Goal: Task Accomplishment & Management: Manage account settings

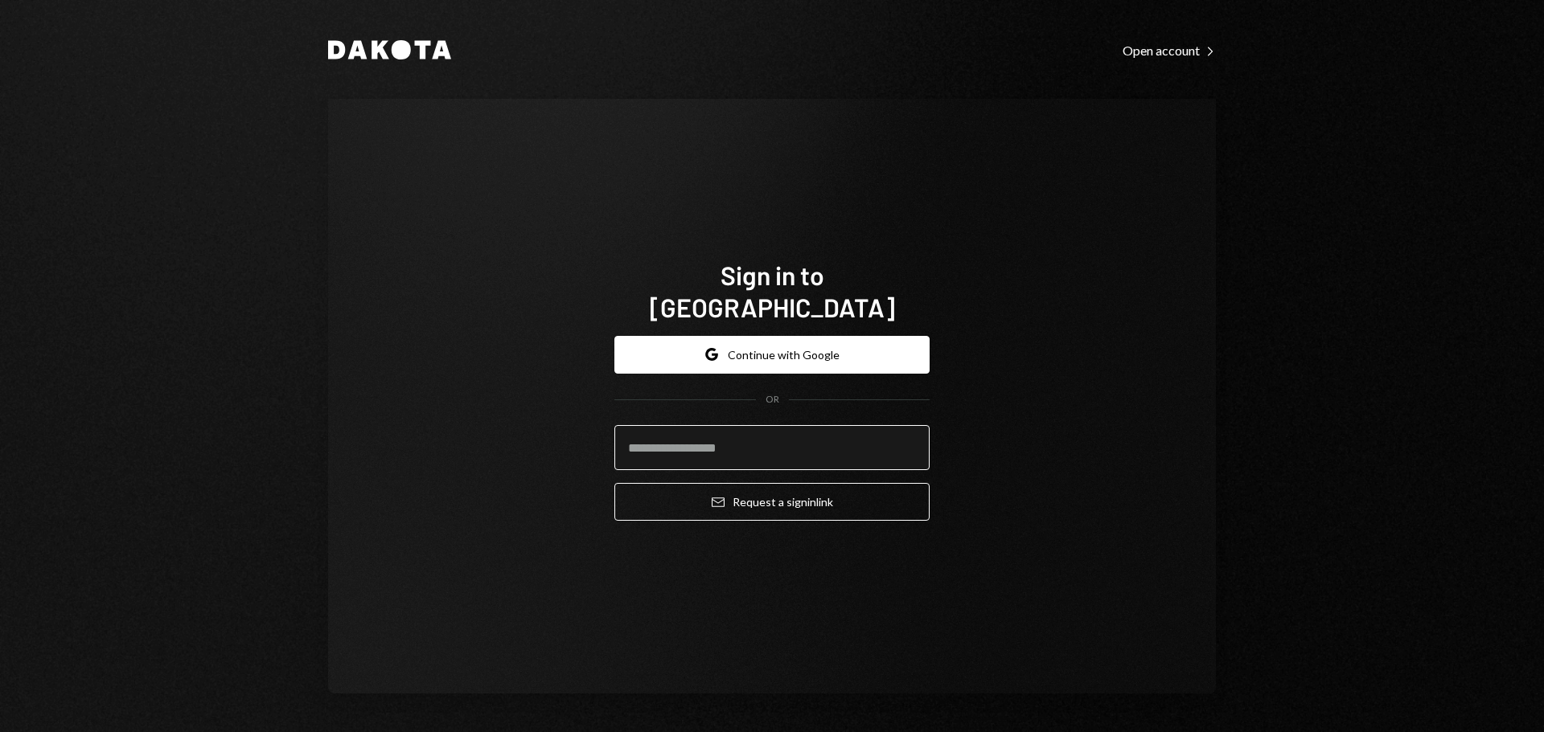
click at [697, 448] on input "email" at bounding box center [771, 447] width 315 height 45
click at [705, 431] on input "email" at bounding box center [771, 447] width 315 height 45
click at [0, 732] on com-1password-button at bounding box center [0, 732] width 0 height 0
click at [717, 401] on form "Google Continue with Google OR Email Request a sign in link" at bounding box center [771, 429] width 315 height 186
click at [726, 447] on input "email" at bounding box center [771, 447] width 315 height 45
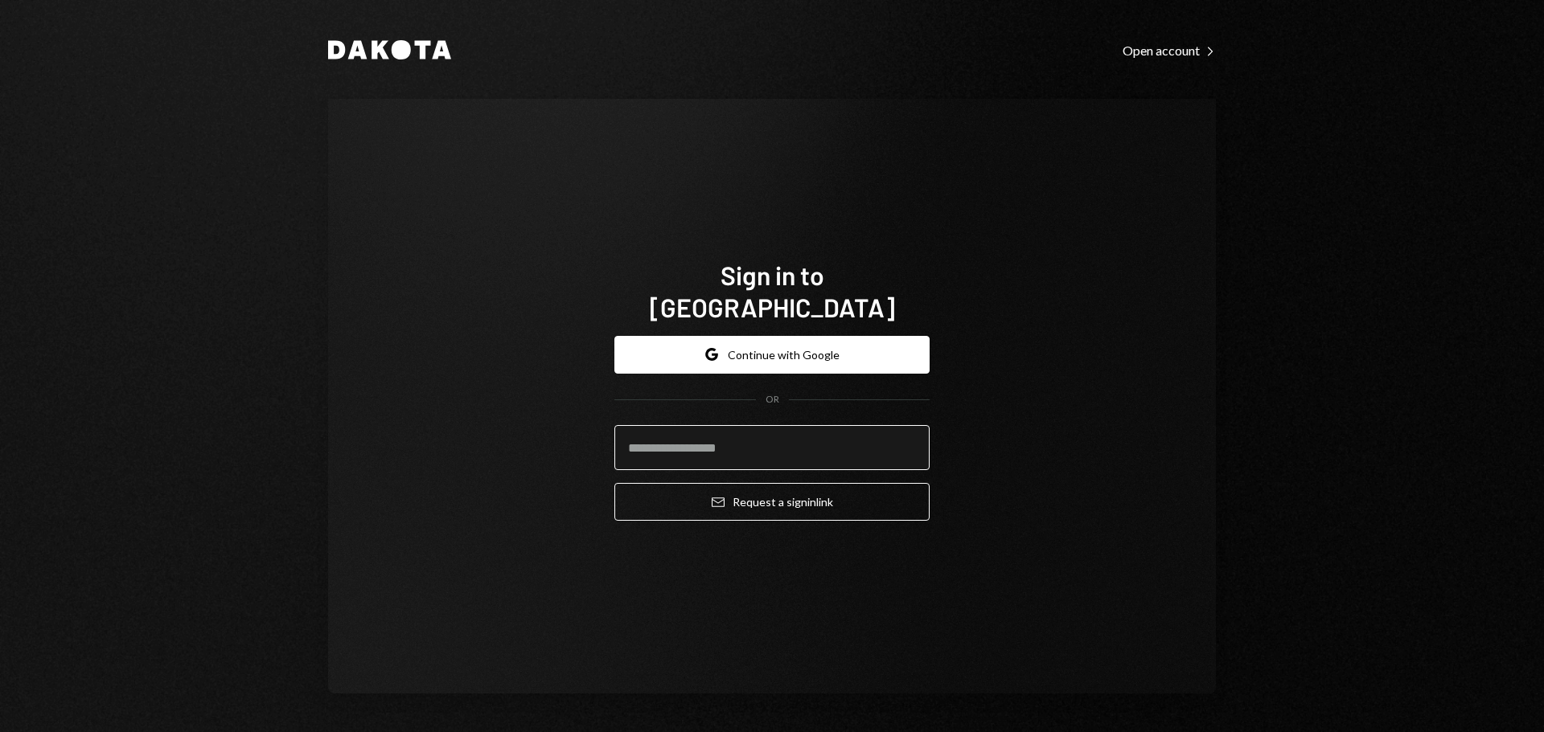
click at [745, 428] on input "email" at bounding box center [771, 447] width 315 height 45
type input "**********"
click at [834, 437] on input "**********" at bounding box center [771, 447] width 315 height 45
click at [614, 483] on button "Email Request a sign in link" at bounding box center [771, 502] width 315 height 38
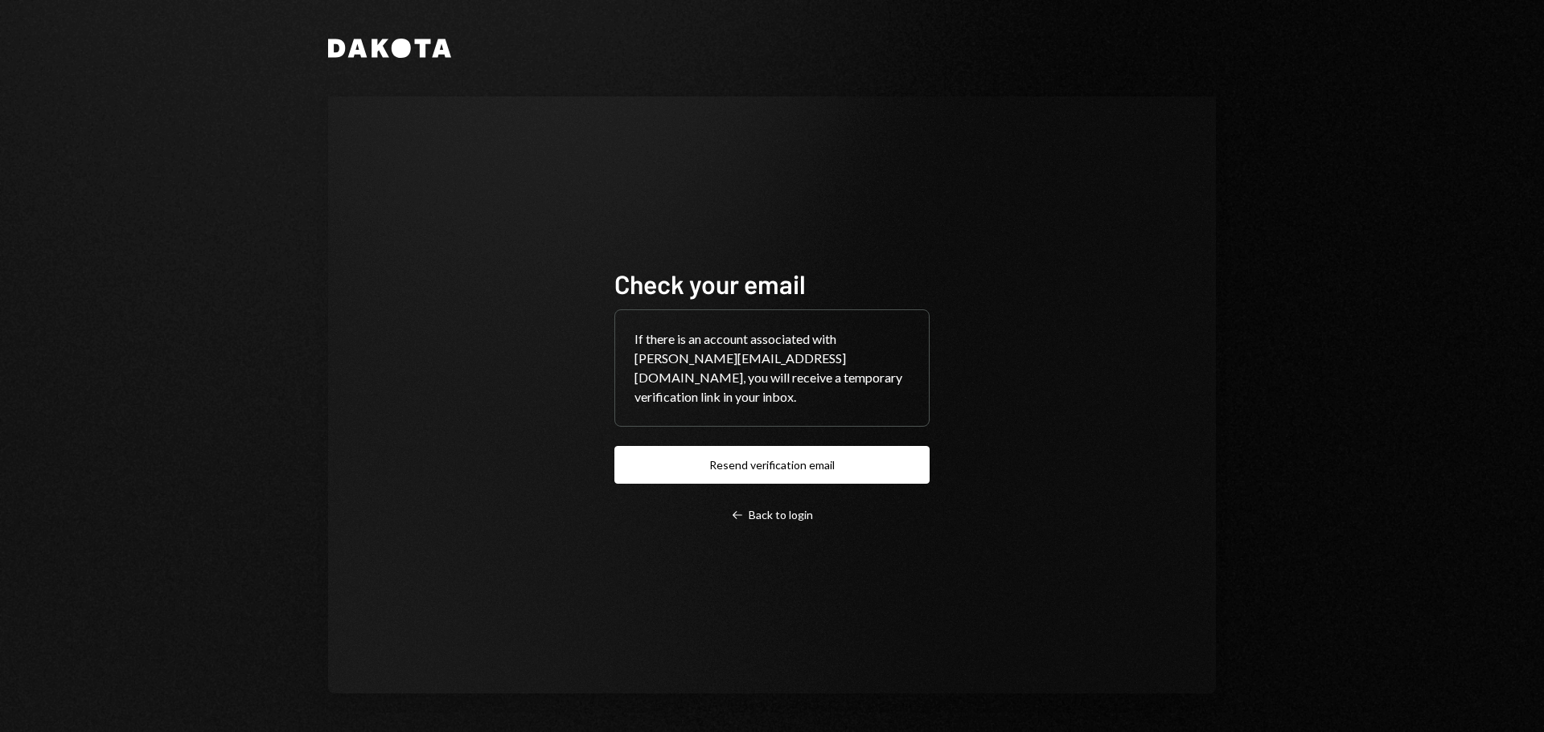
click at [403, 67] on div "Dakota Check your email If there is an account associated with [PERSON_NAME][EM…" at bounding box center [771, 366] width 965 height 732
click at [398, 53] on icon at bounding box center [401, 48] width 19 height 19
click at [777, 521] on div "Left Arrow Back to login" at bounding box center [772, 515] width 82 height 14
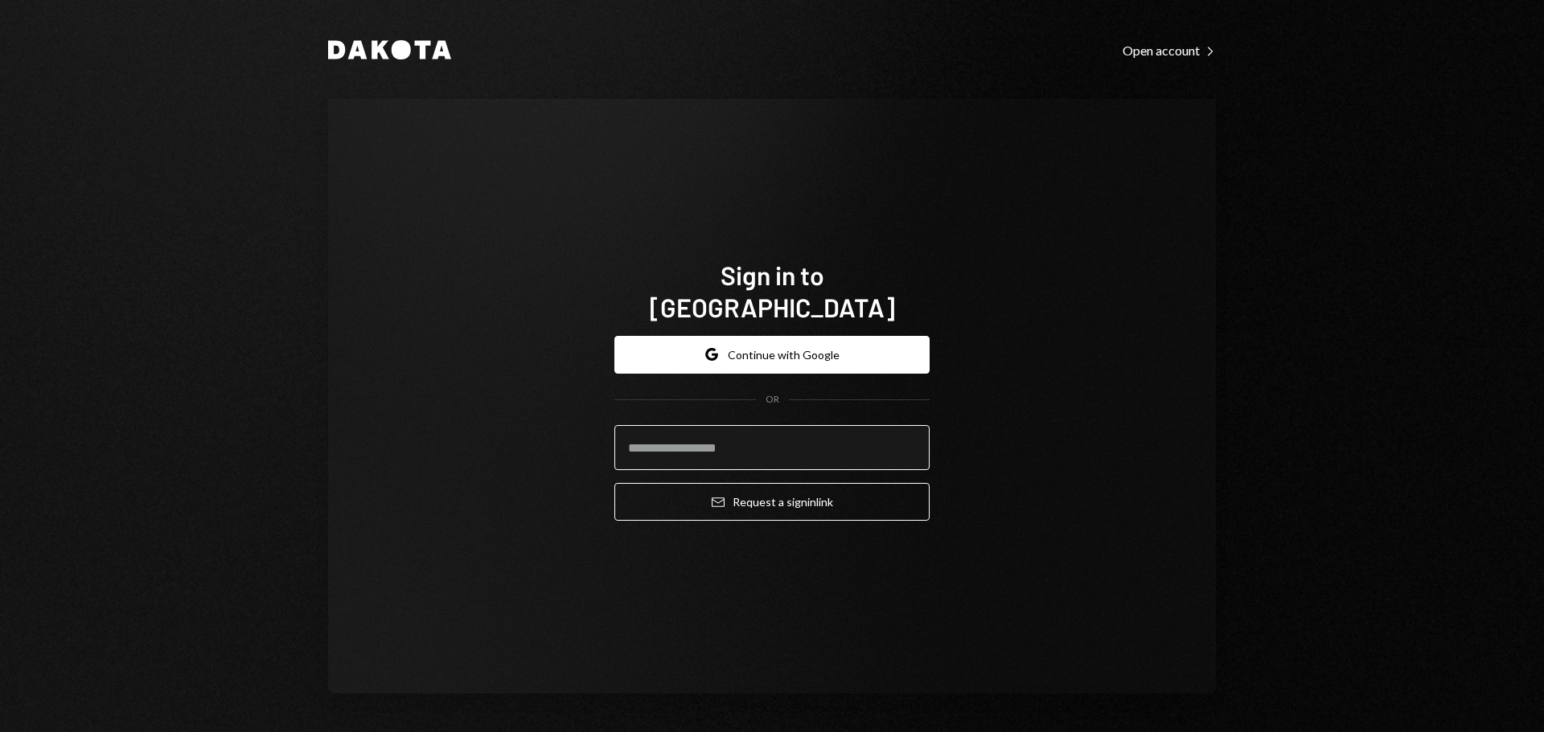
click at [728, 425] on input "email" at bounding box center [771, 447] width 315 height 45
type input "**********"
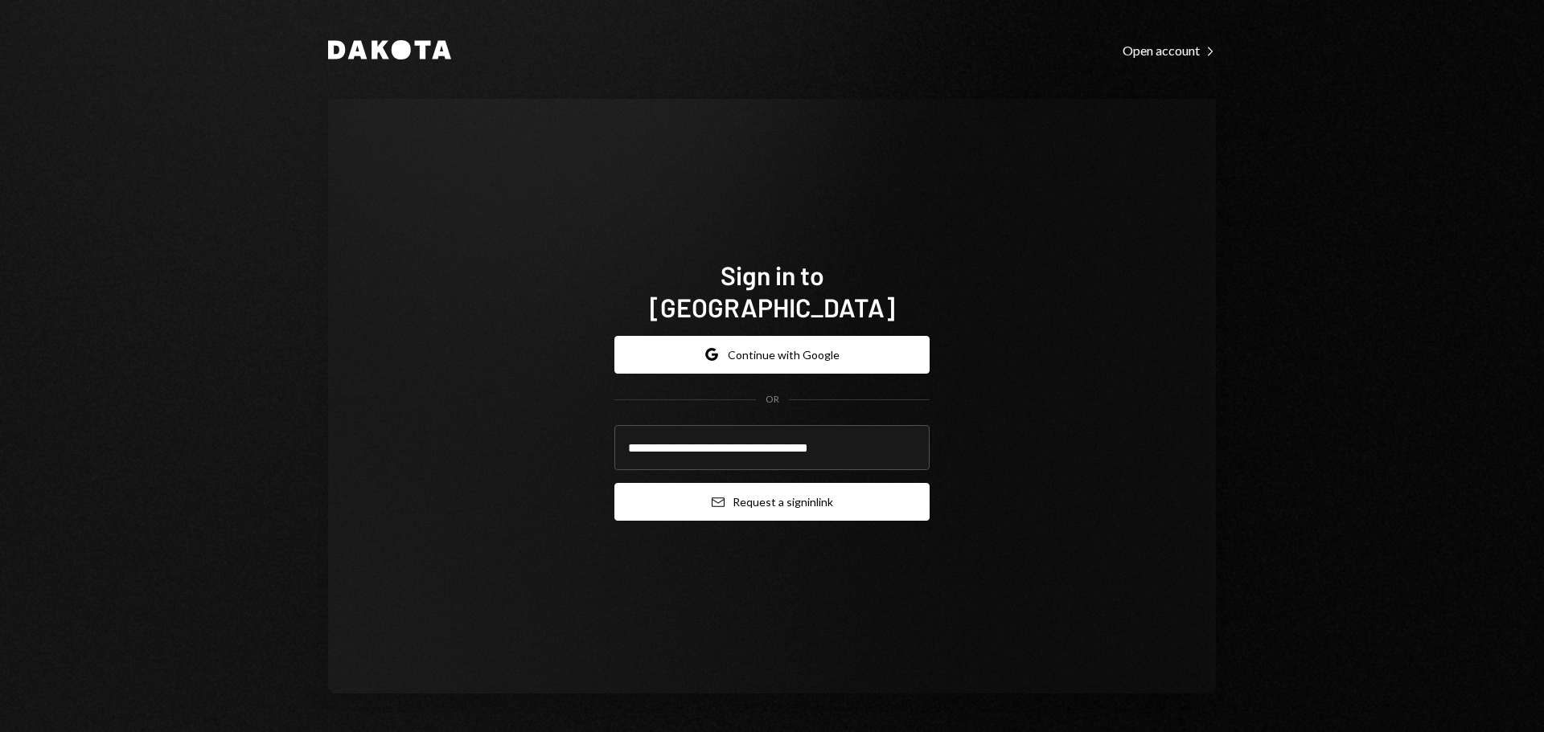
click at [765, 494] on button "Email Request a sign in link" at bounding box center [771, 502] width 315 height 38
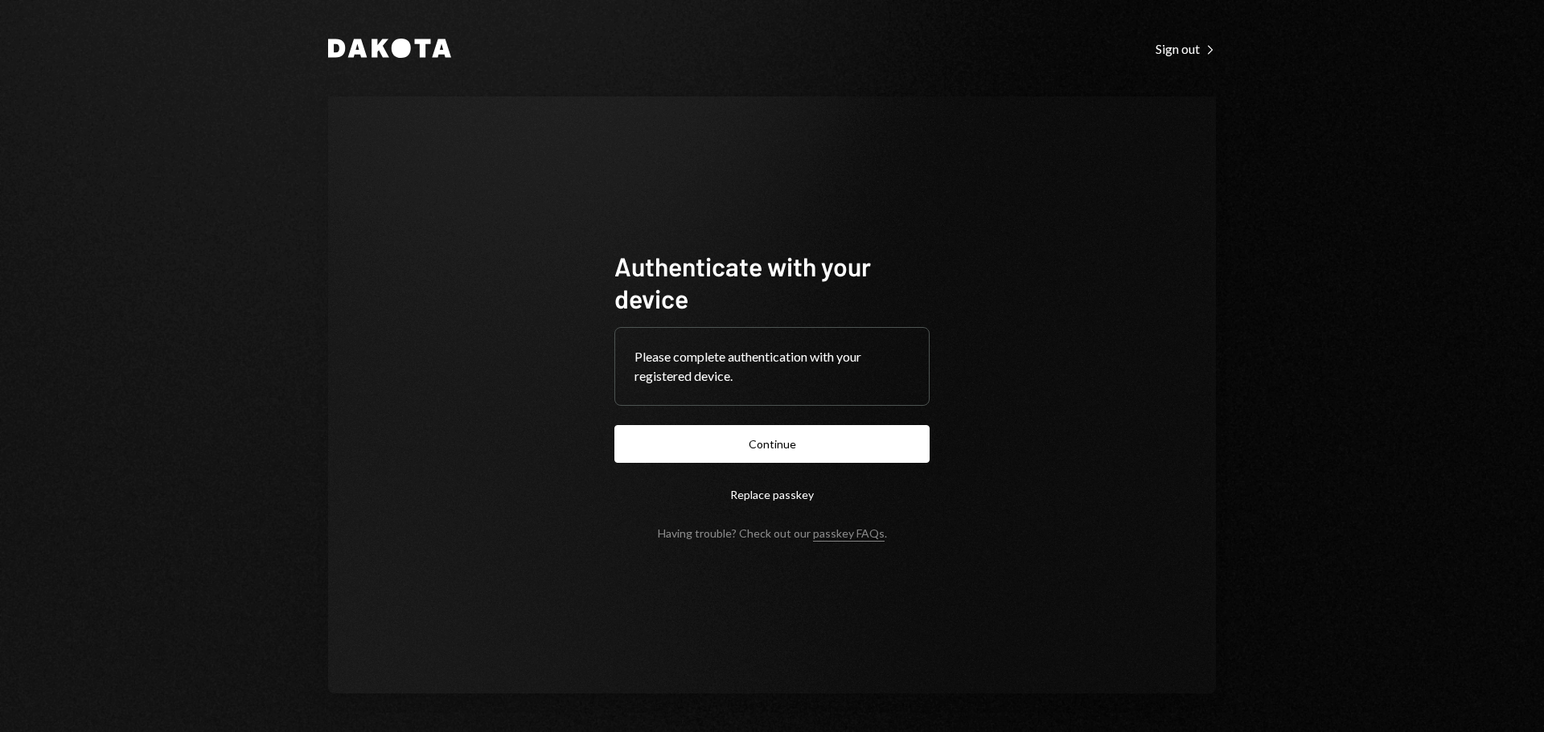
click at [753, 464] on form "Authenticate with your device Please complete authentication with your register…" at bounding box center [771, 395] width 315 height 290
click at [758, 443] on button "Continue" at bounding box center [771, 444] width 315 height 38
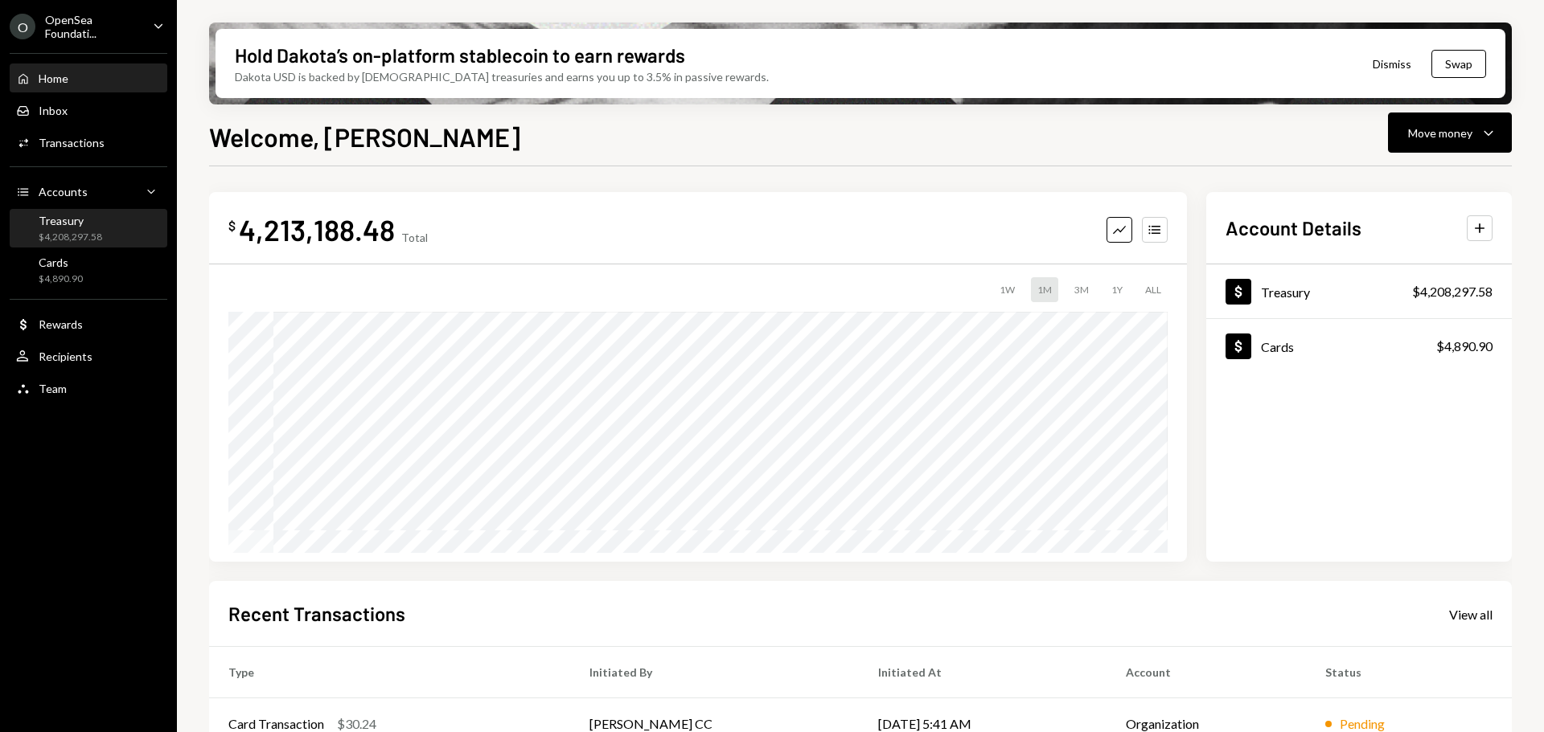
click at [97, 231] on div "$4,208,297.58" at bounding box center [71, 238] width 64 height 14
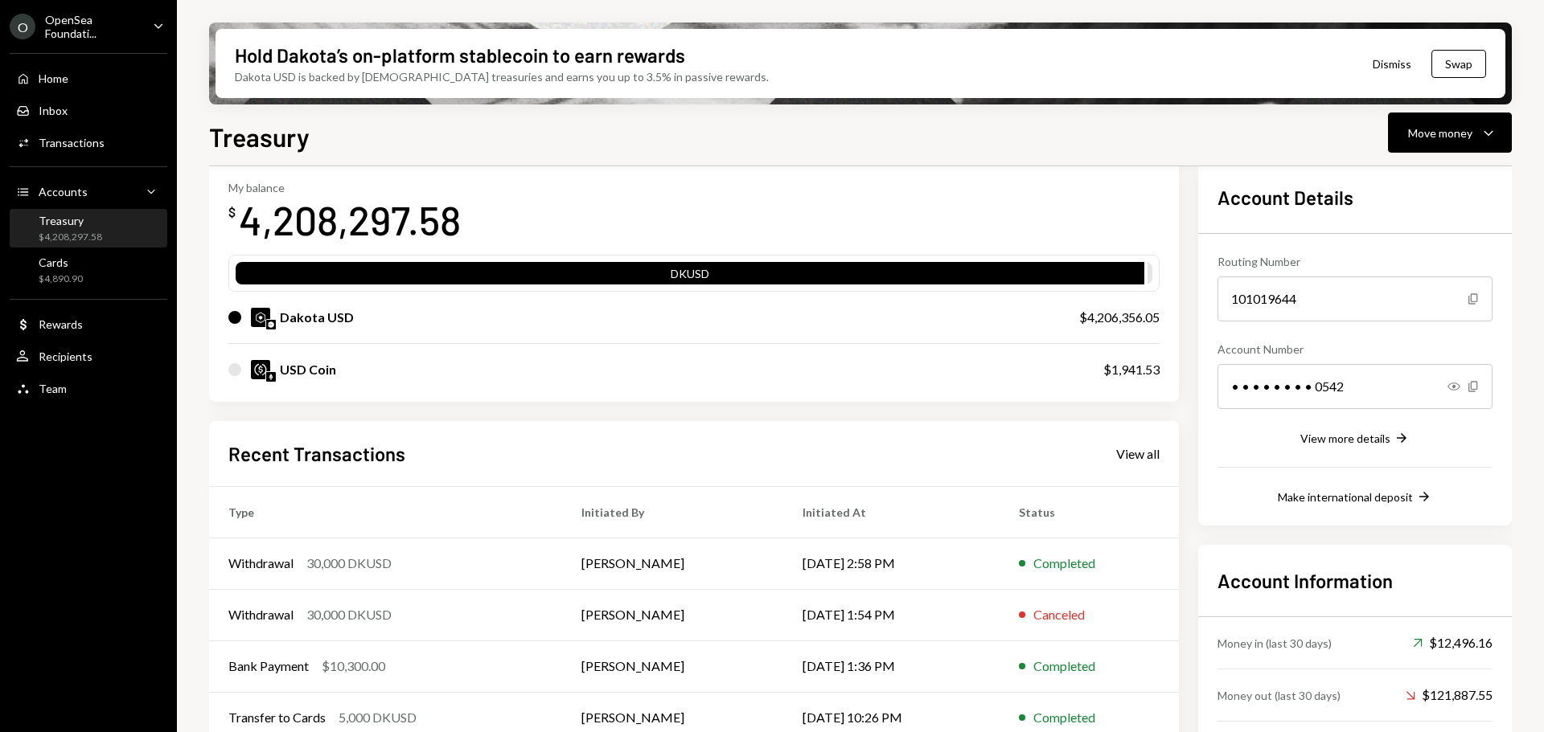
scroll to position [157, 0]
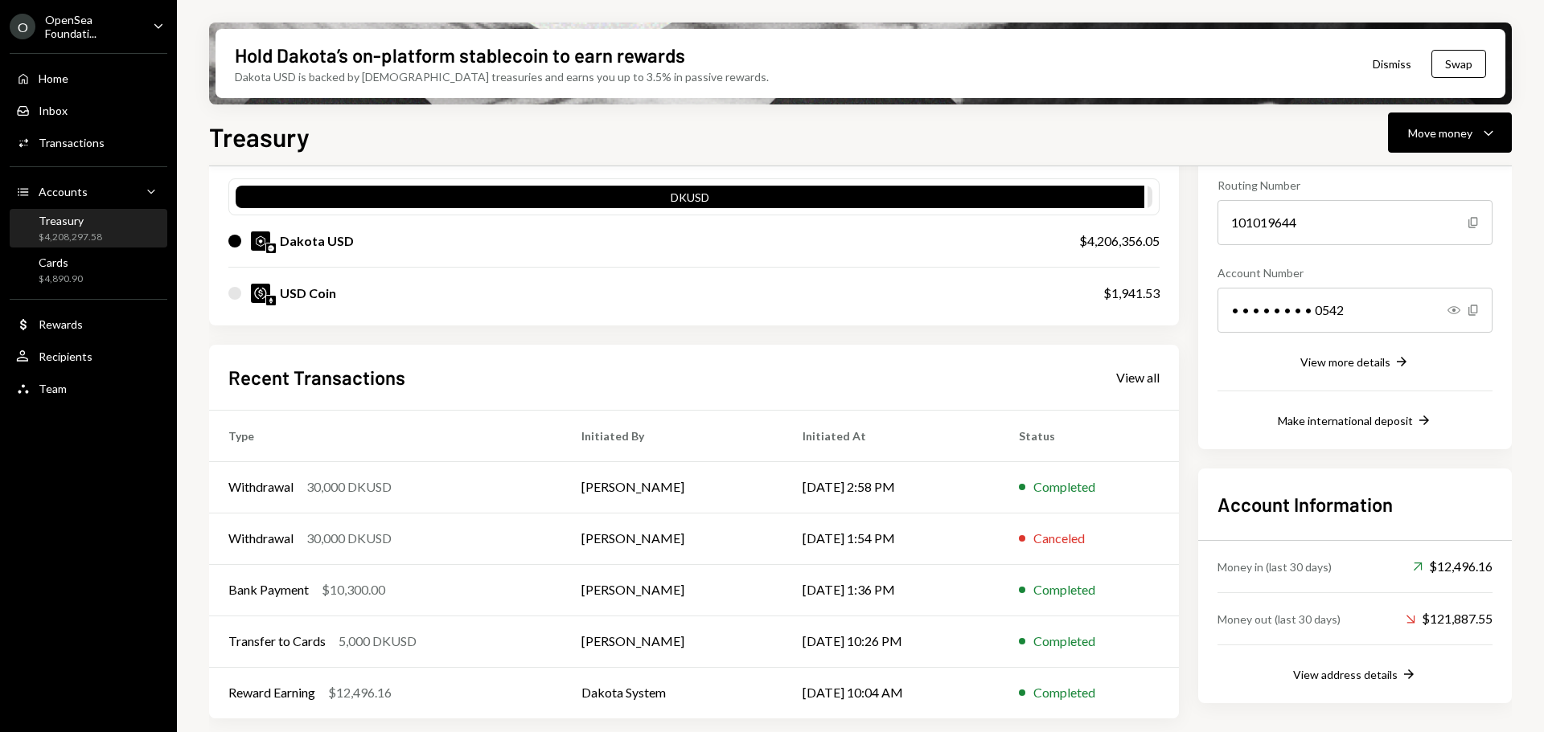
click at [470, 289] on div "USD Coin" at bounding box center [649, 293] width 843 height 19
click at [1093, 288] on div "USD Coin $1,941.53" at bounding box center [693, 293] width 931 height 51
click at [297, 301] on div "USD Coin" at bounding box center [308, 293] width 56 height 19
click at [892, 315] on div "USD Coin $1,941.53" at bounding box center [693, 293] width 931 height 51
click at [313, 286] on div "USD Coin" at bounding box center [308, 293] width 56 height 19
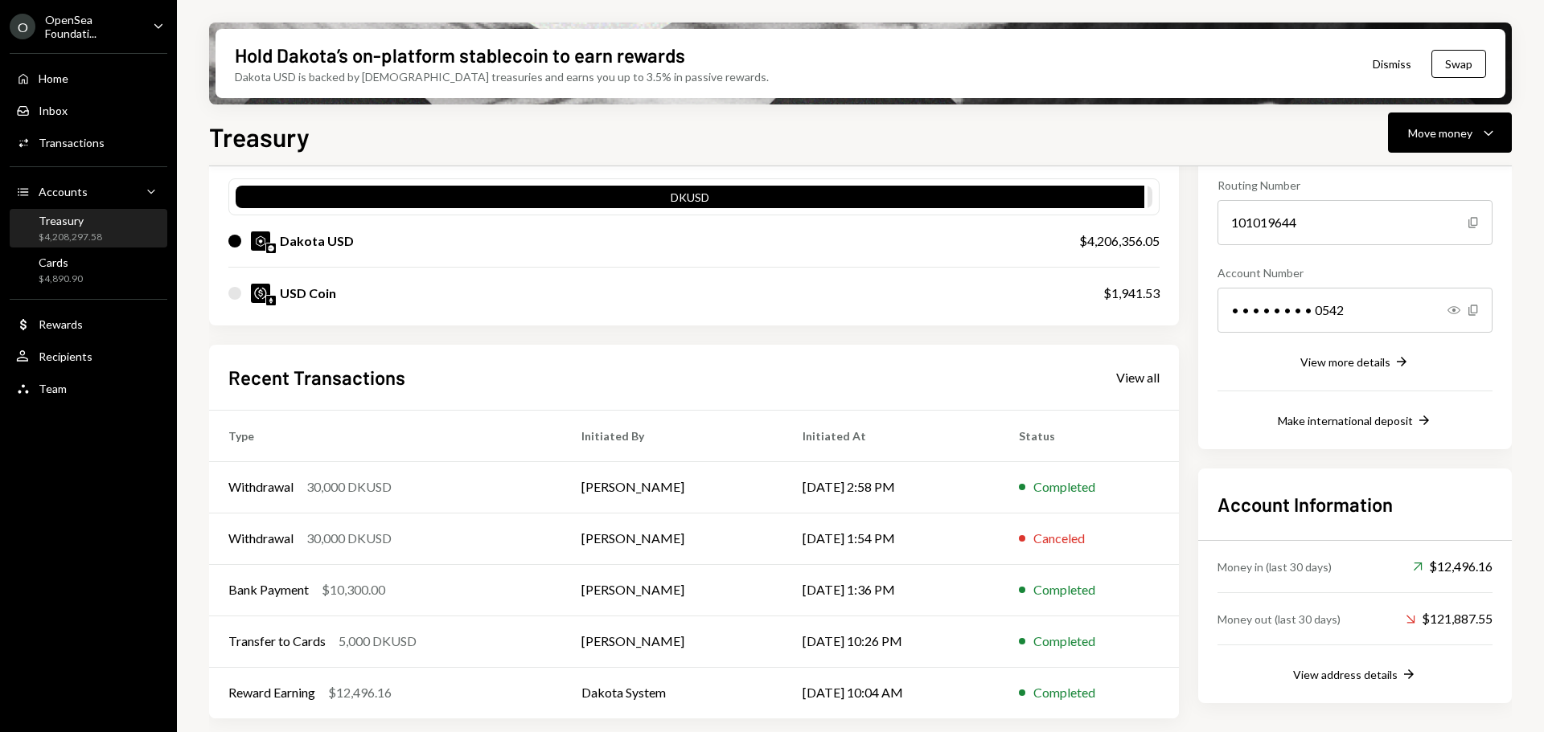
click at [294, 285] on div "USD Coin" at bounding box center [308, 293] width 56 height 19
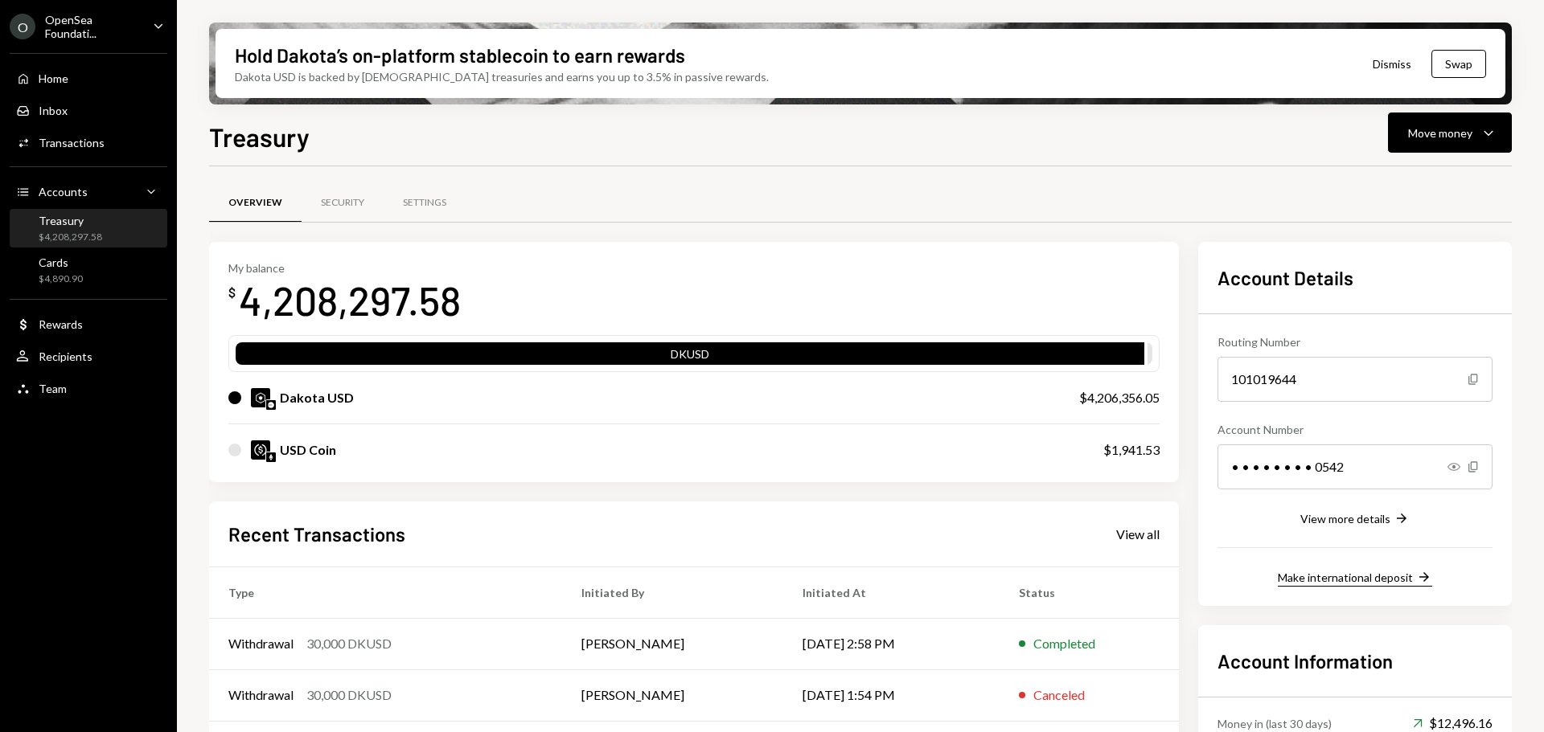
scroll to position [80, 0]
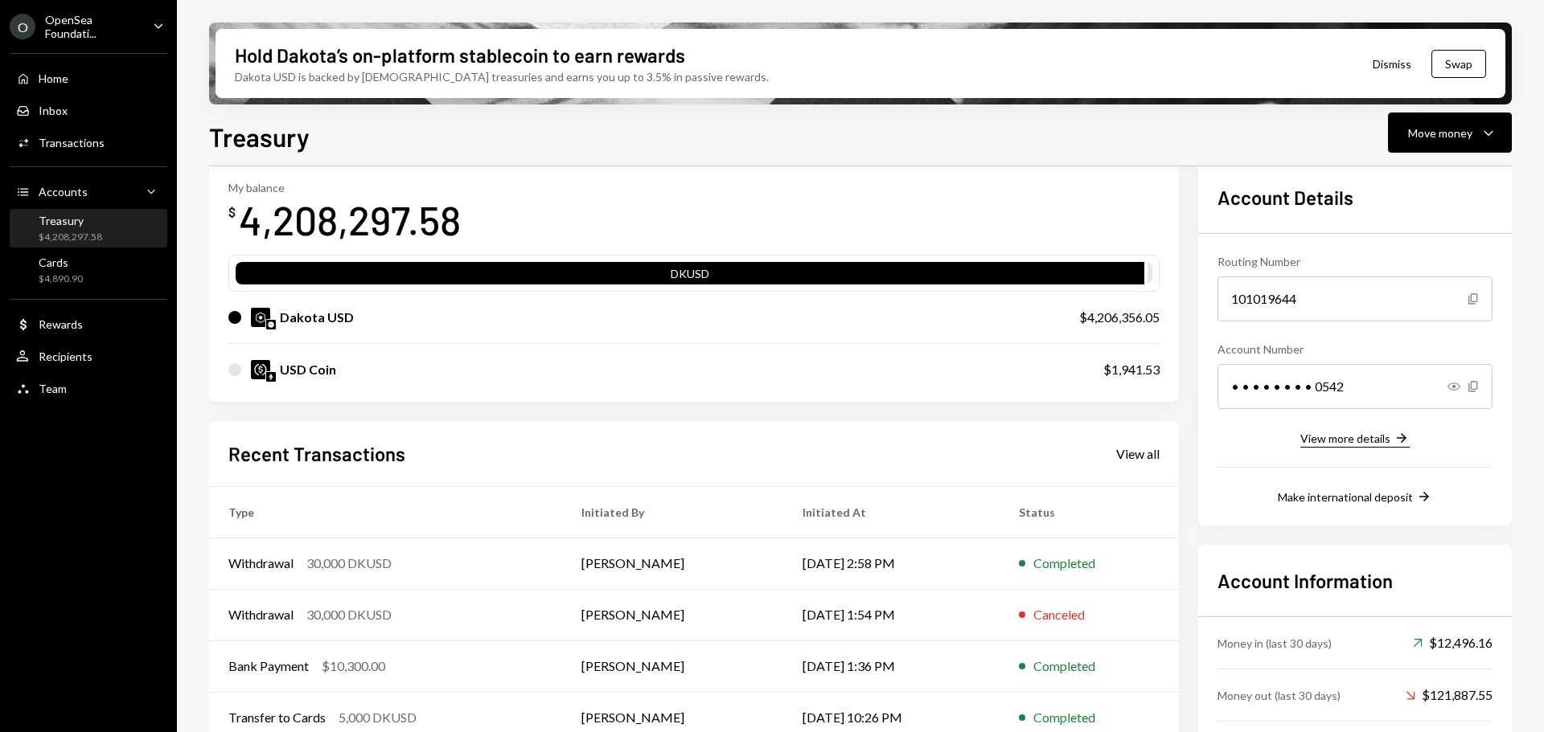
click at [1338, 445] on div "View more details" at bounding box center [1345, 439] width 90 height 14
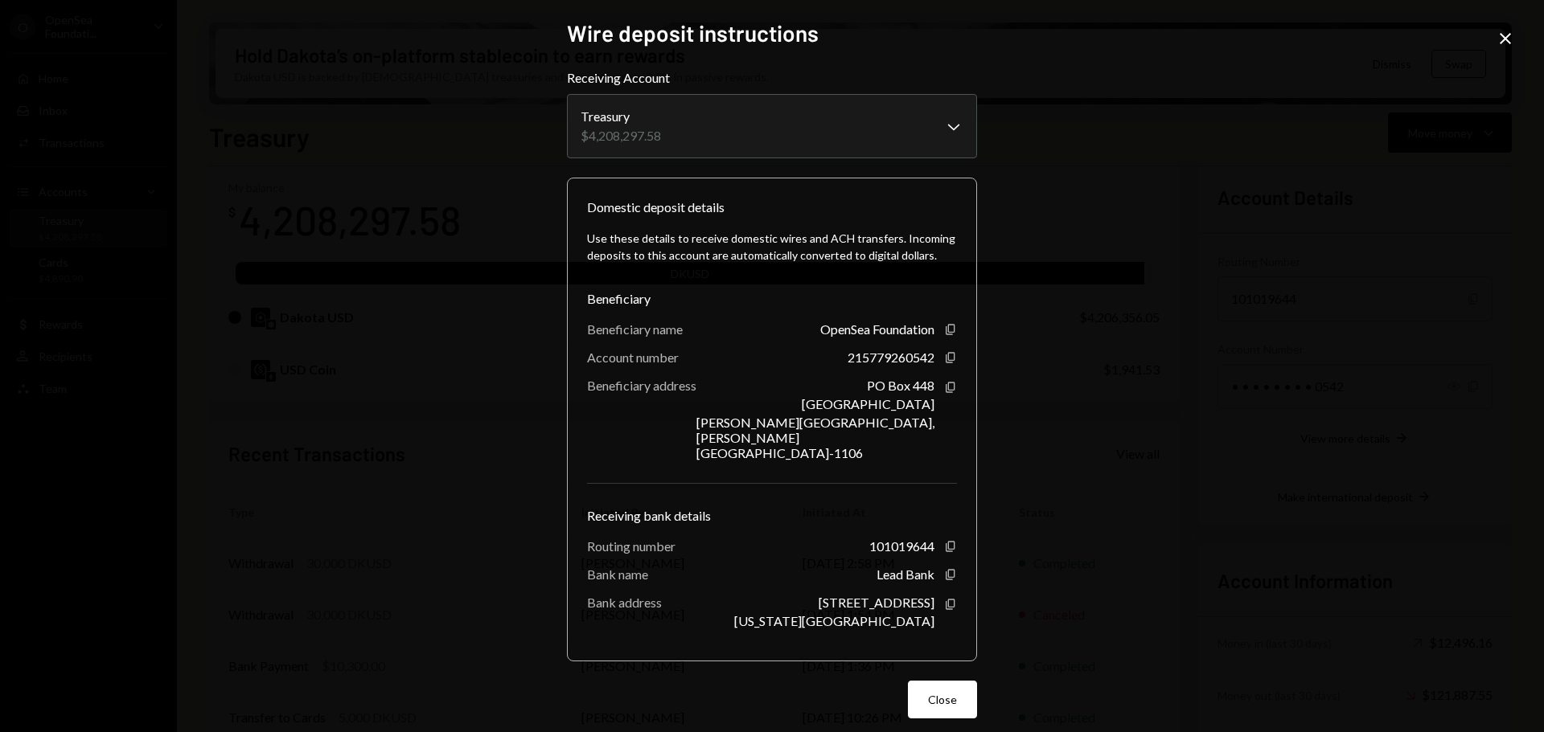
click at [1502, 43] on icon at bounding box center [1504, 38] width 11 height 11
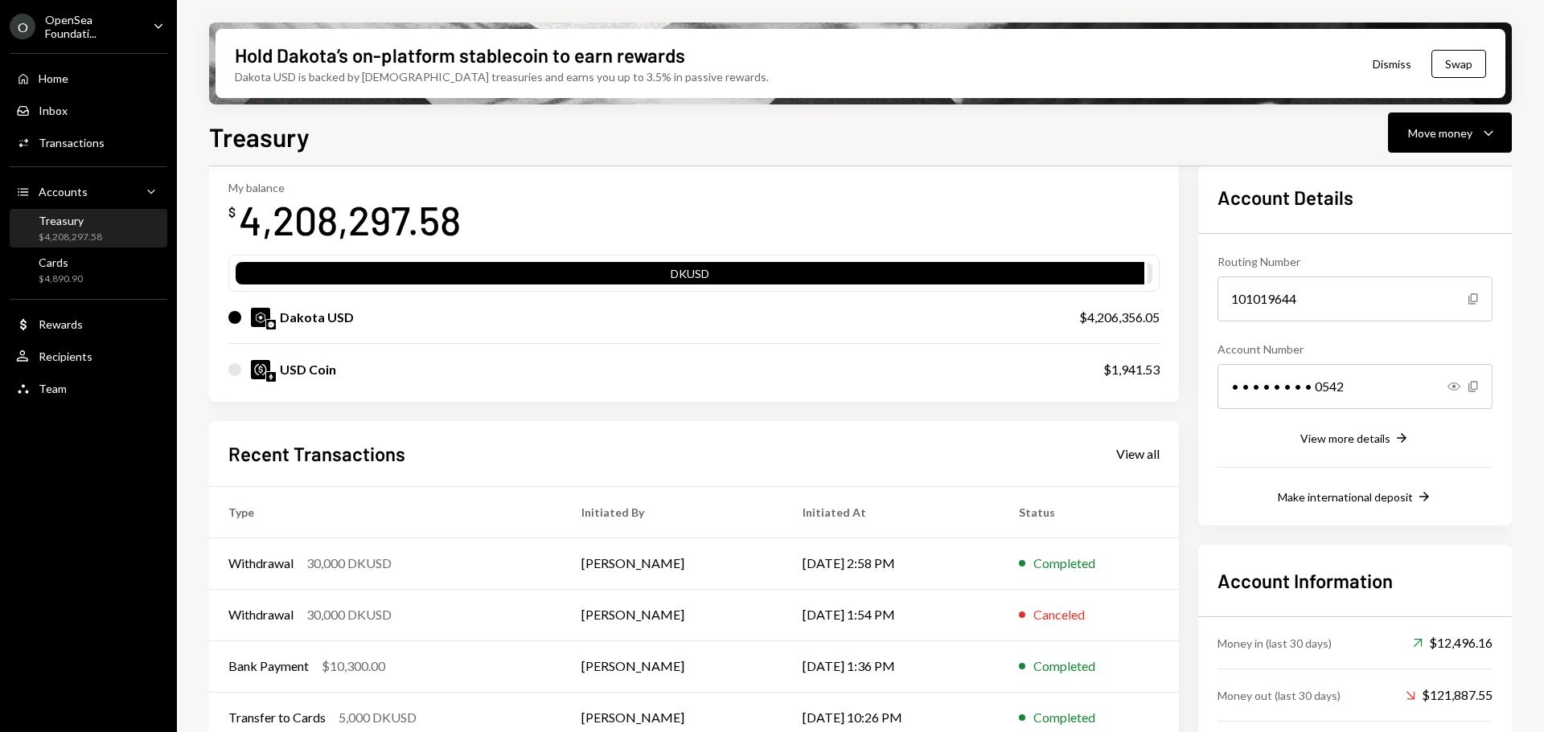
scroll to position [157, 0]
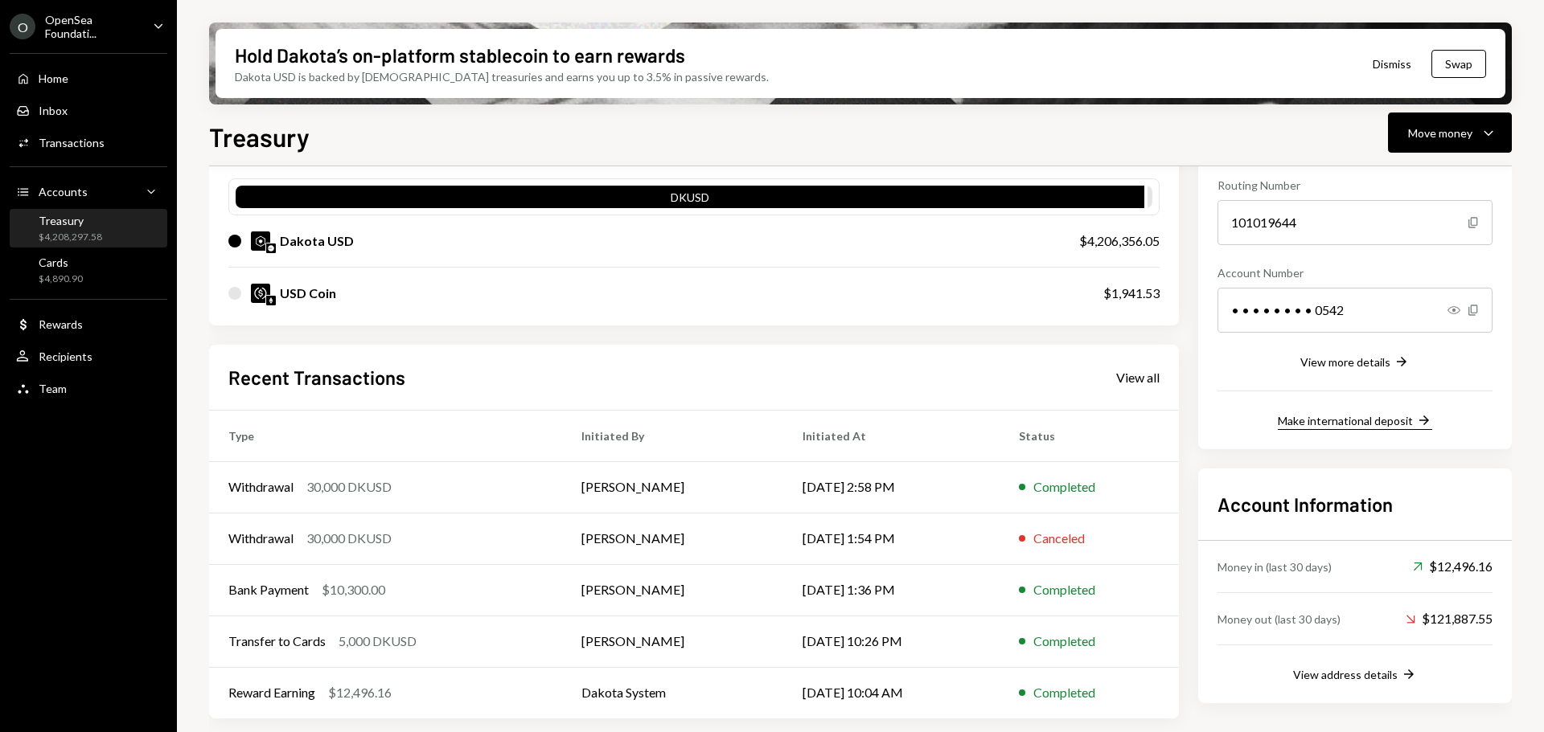
click at [1356, 420] on div "Make international deposit" at bounding box center [1345, 421] width 135 height 14
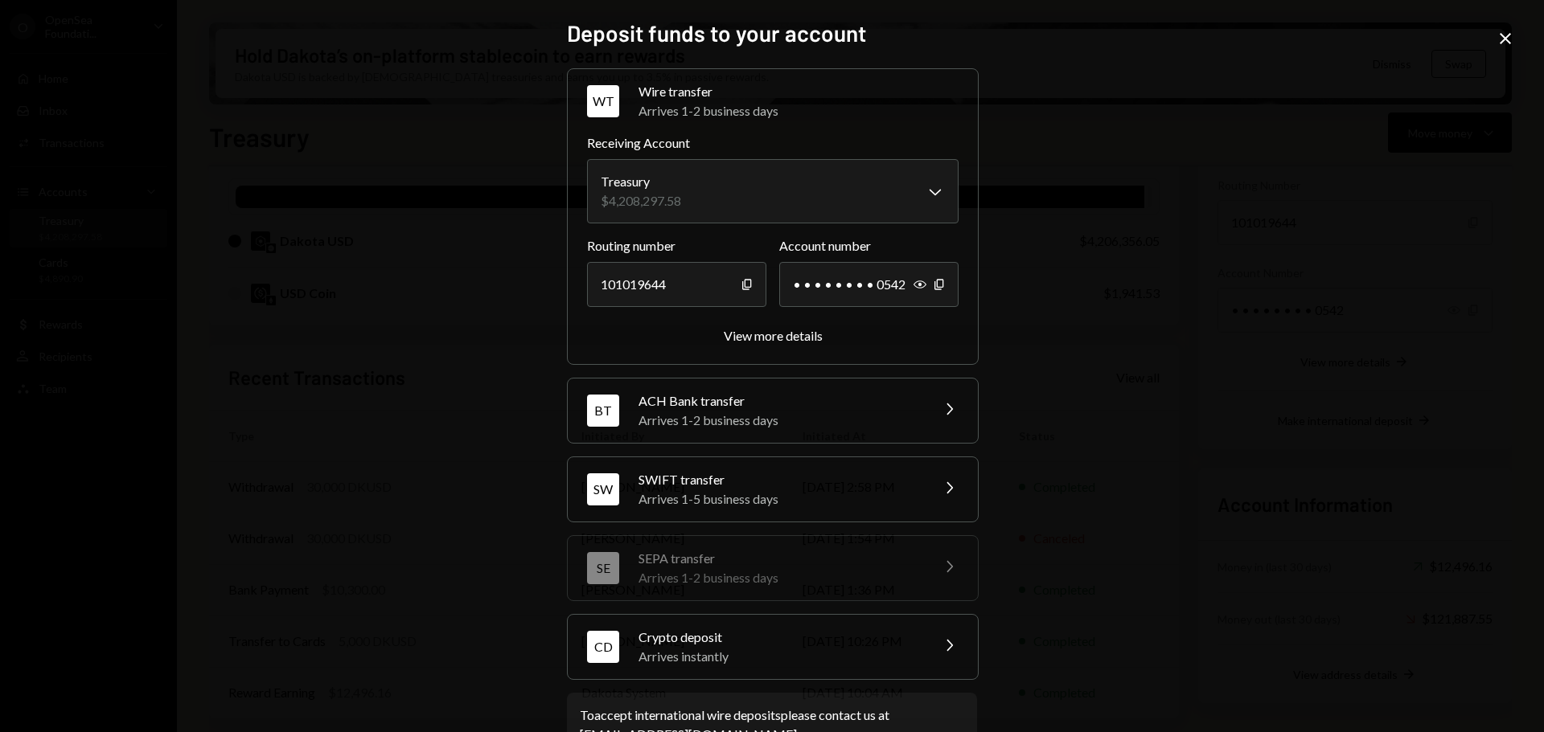
click at [805, 650] on div "Arrives instantly" at bounding box center [778, 656] width 281 height 19
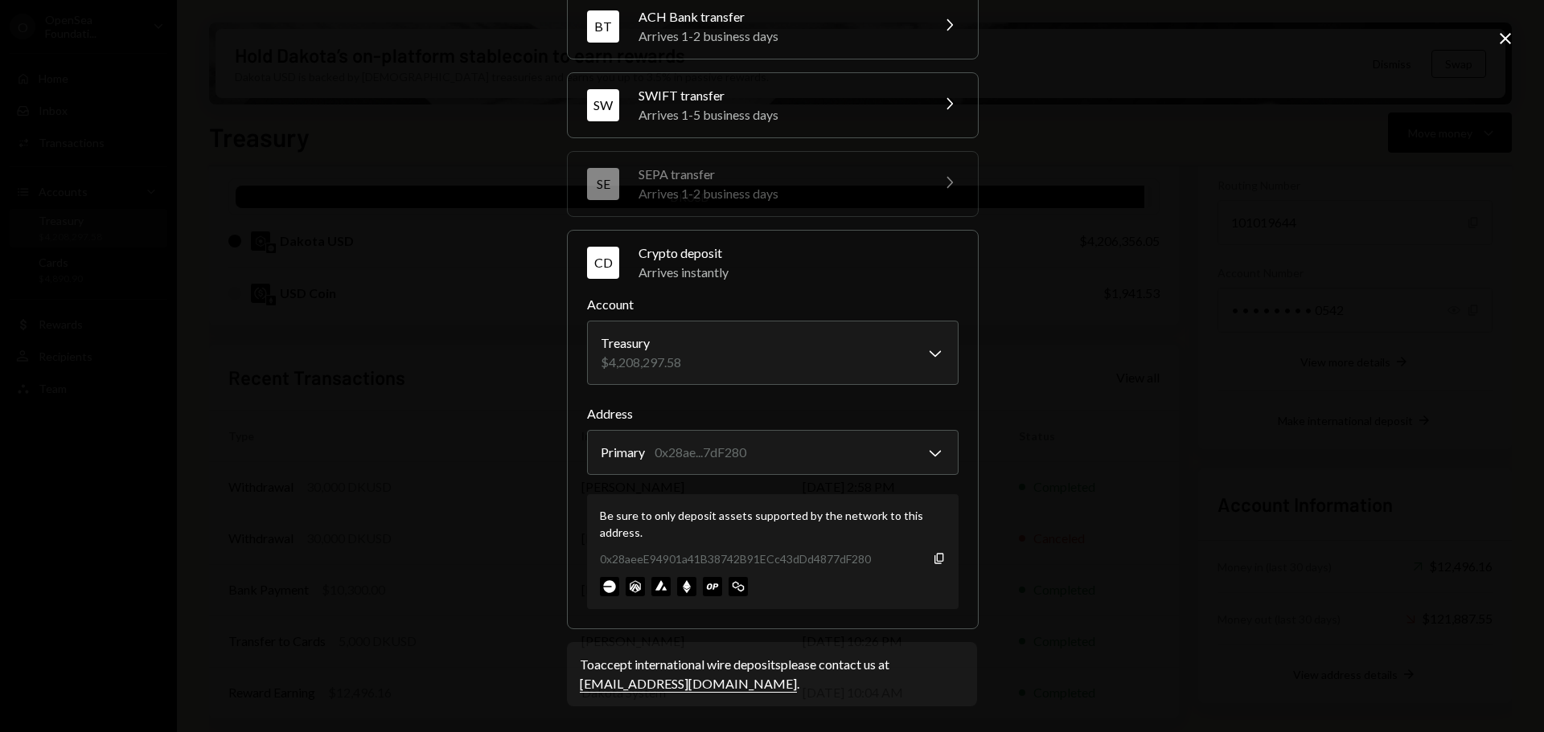
scroll to position [0, 0]
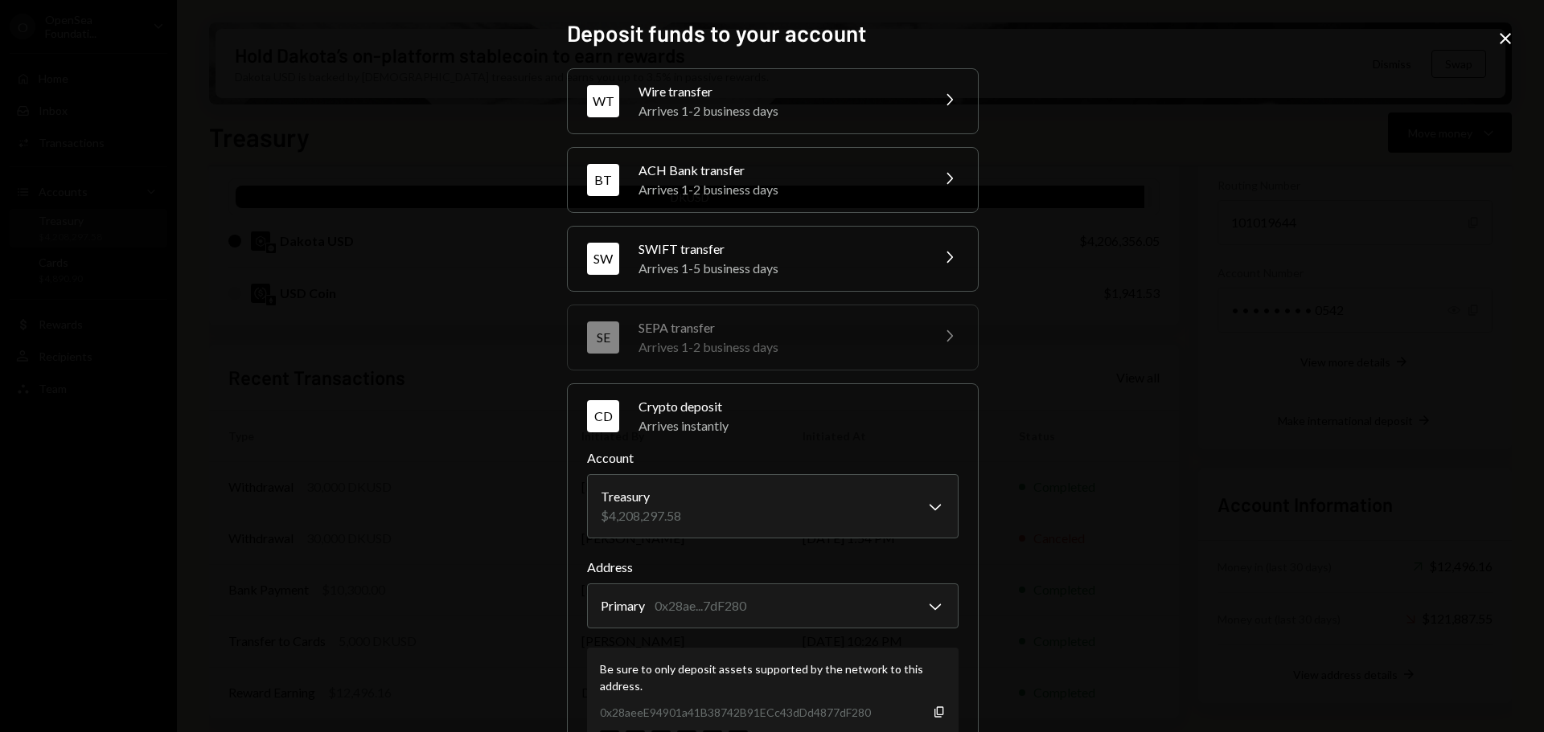
drag, startPoint x: 1528, startPoint y: 35, endPoint x: 1510, endPoint y: 39, distance: 18.8
click at [1525, 35] on div "**********" at bounding box center [772, 366] width 1544 height 732
click at [1510, 39] on icon "Close" at bounding box center [1504, 38] width 19 height 19
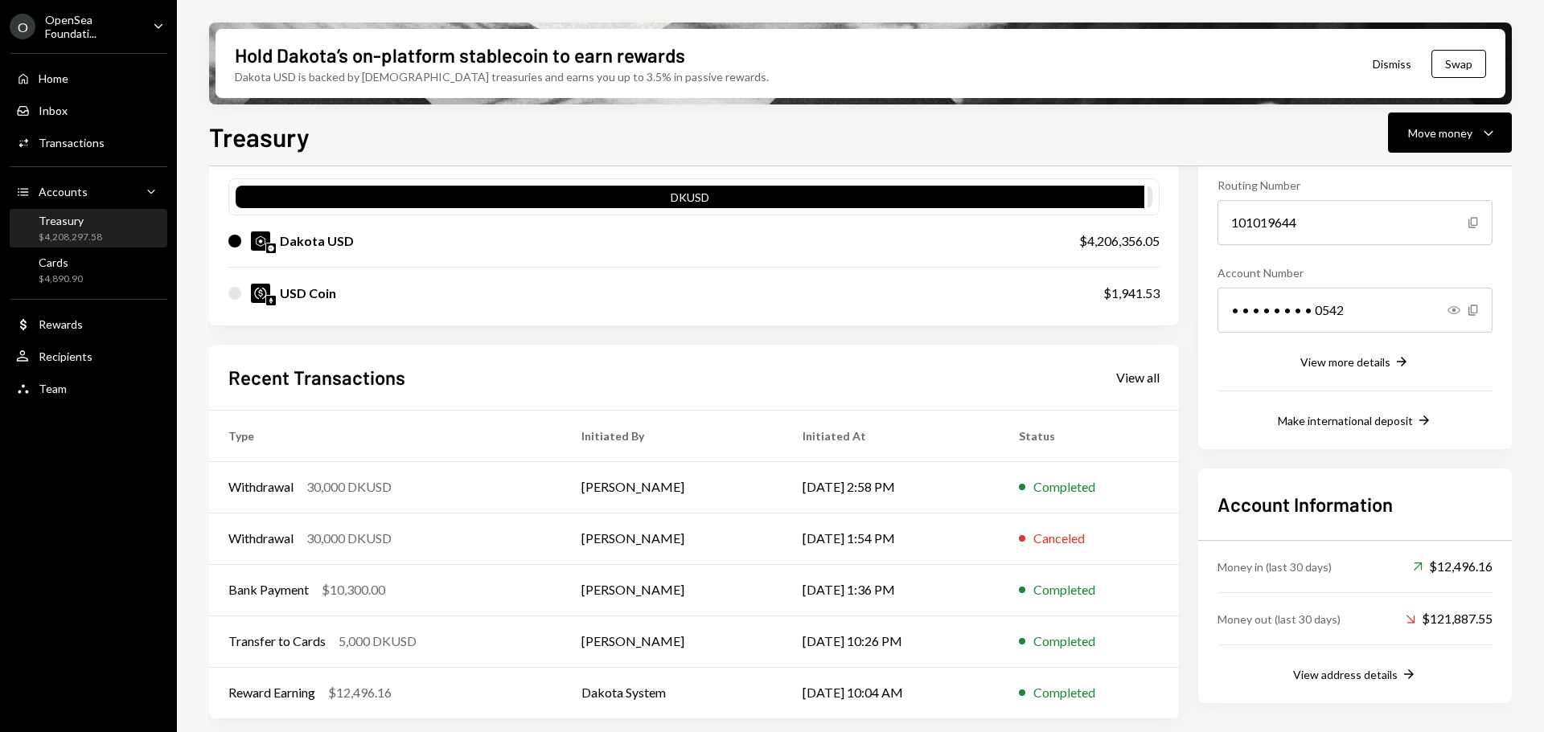
click at [161, 23] on icon "Caret Down" at bounding box center [159, 26] width 18 height 18
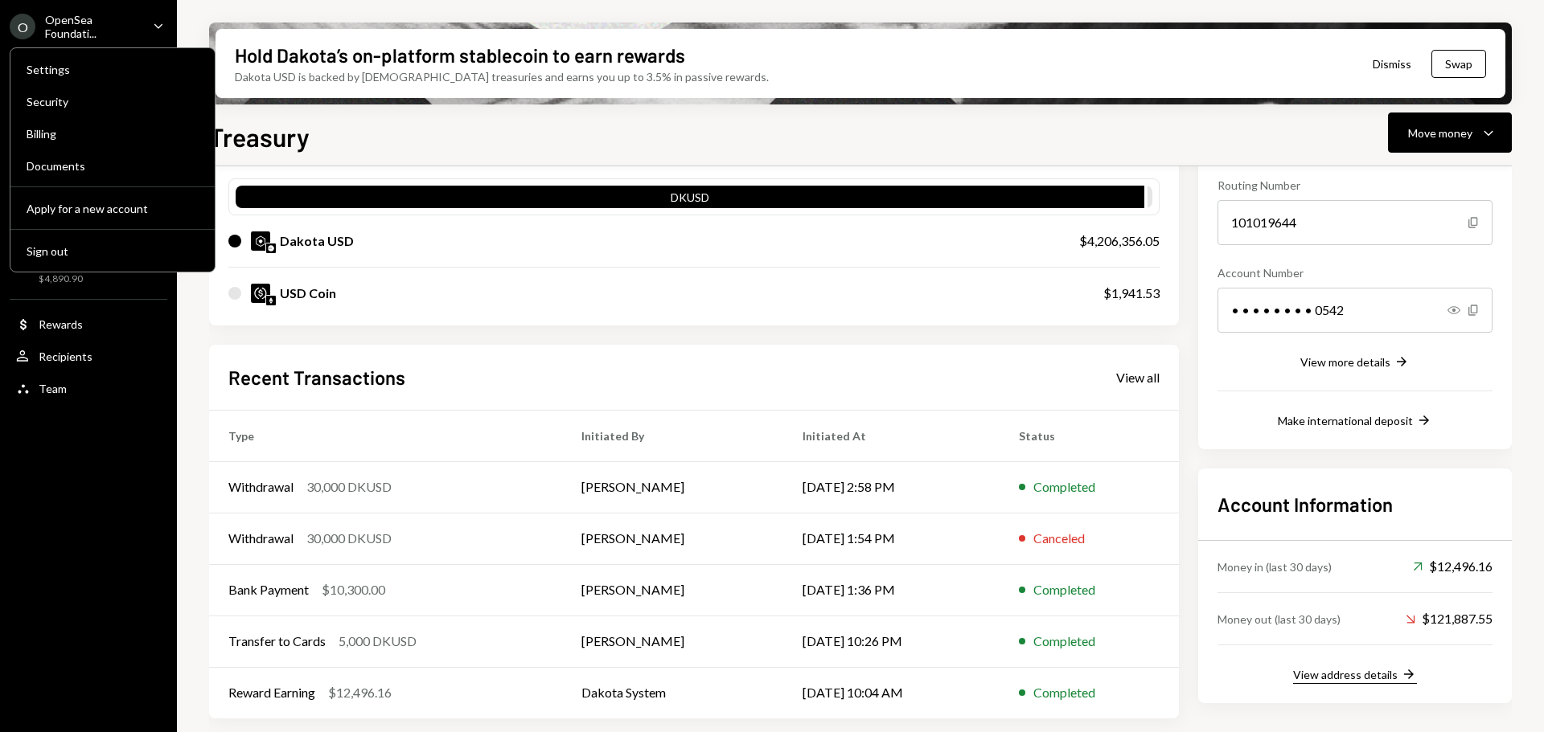
click at [1364, 673] on div "View address details" at bounding box center [1345, 675] width 105 height 14
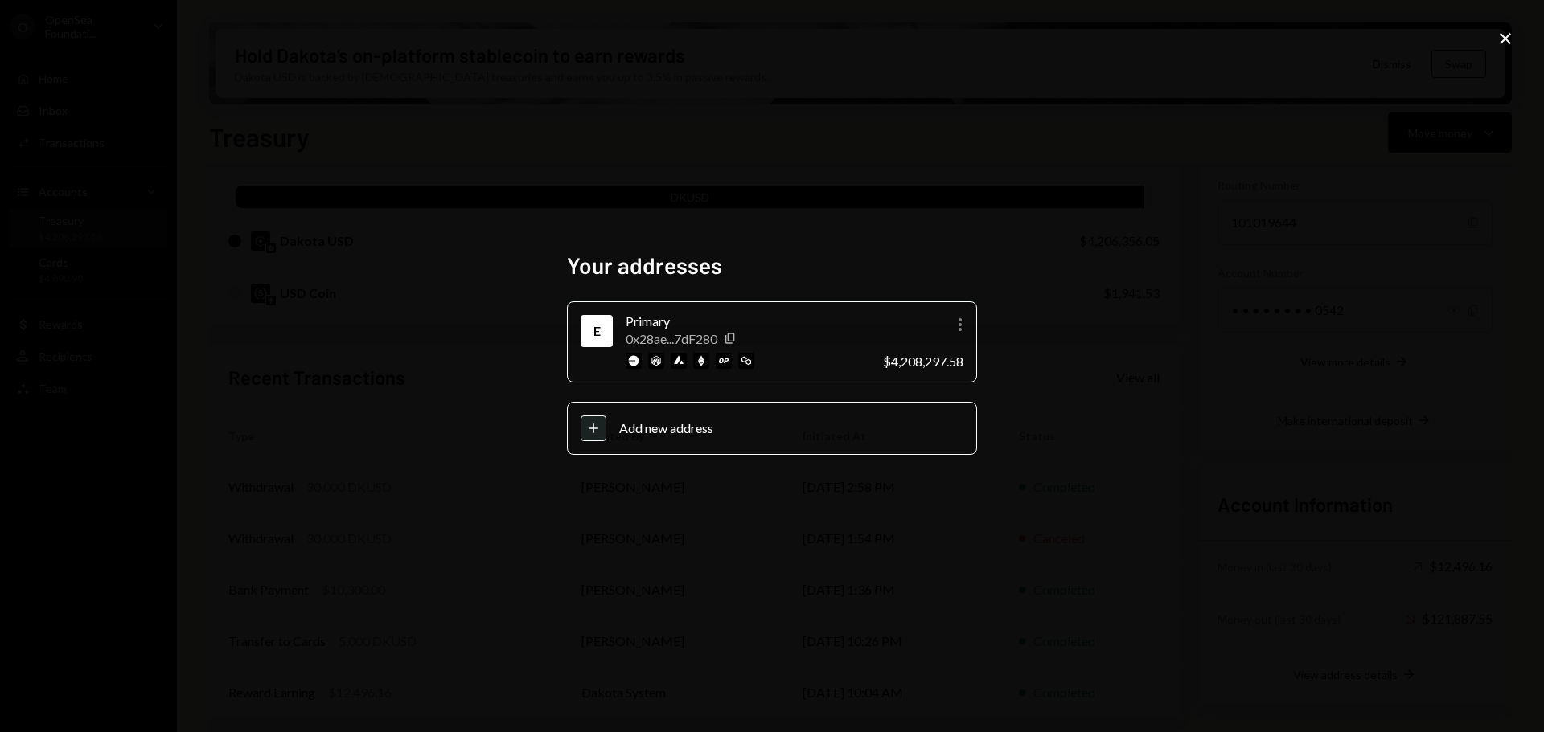
click at [1504, 36] on icon "Close" at bounding box center [1504, 38] width 19 height 19
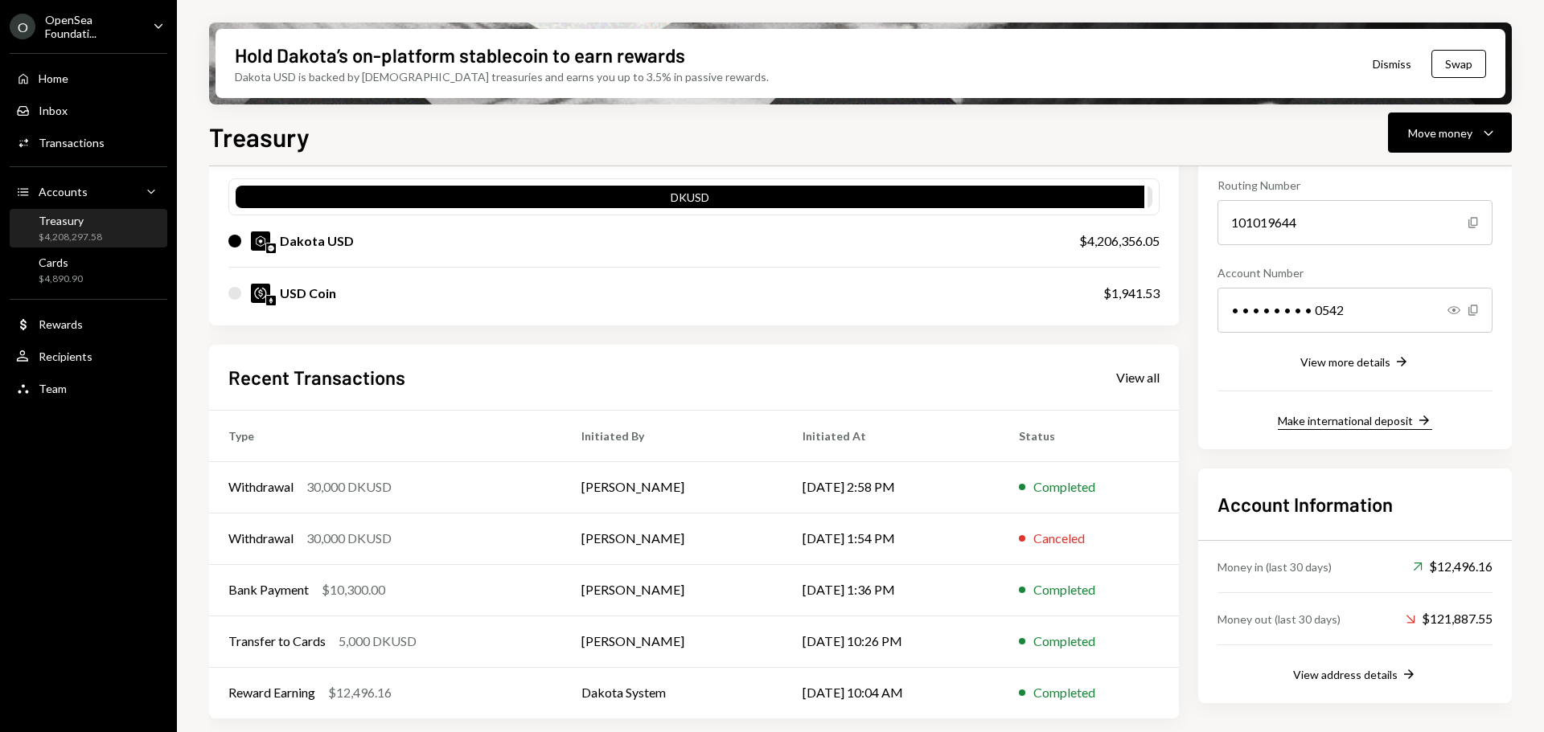
click at [1380, 419] on div "Make international deposit" at bounding box center [1345, 421] width 135 height 14
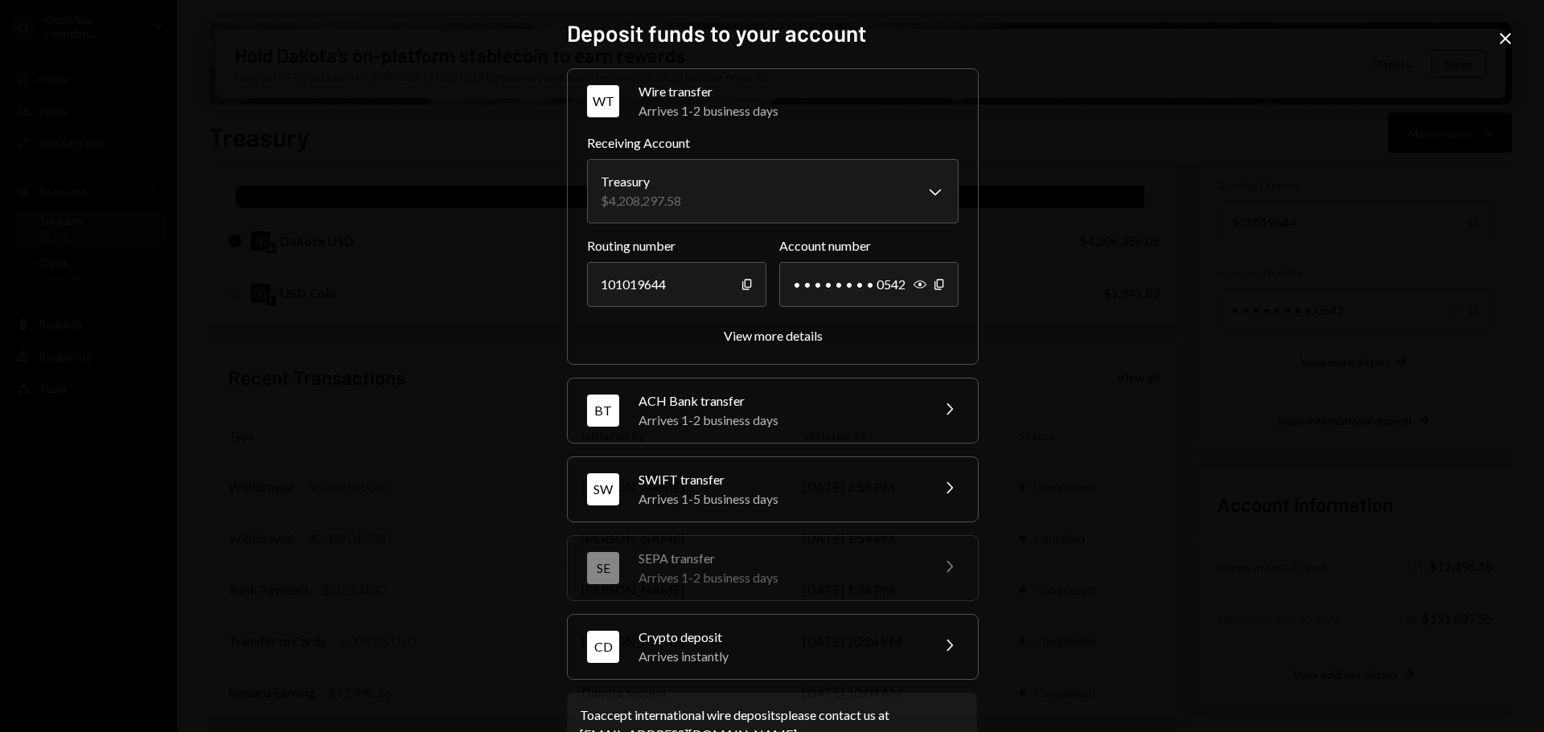
scroll to position [51, 0]
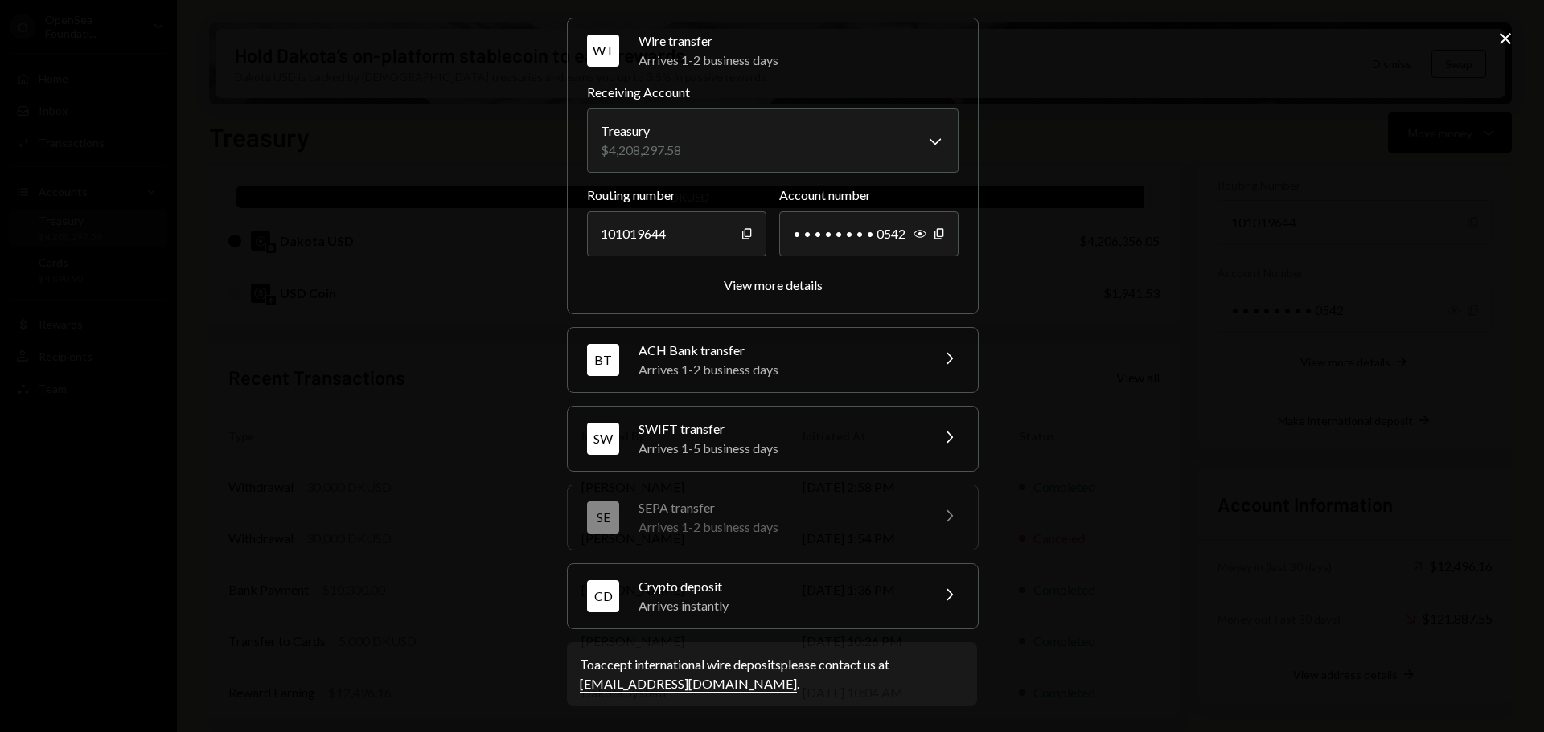
click at [738, 600] on div "Arrives instantly" at bounding box center [778, 606] width 281 height 19
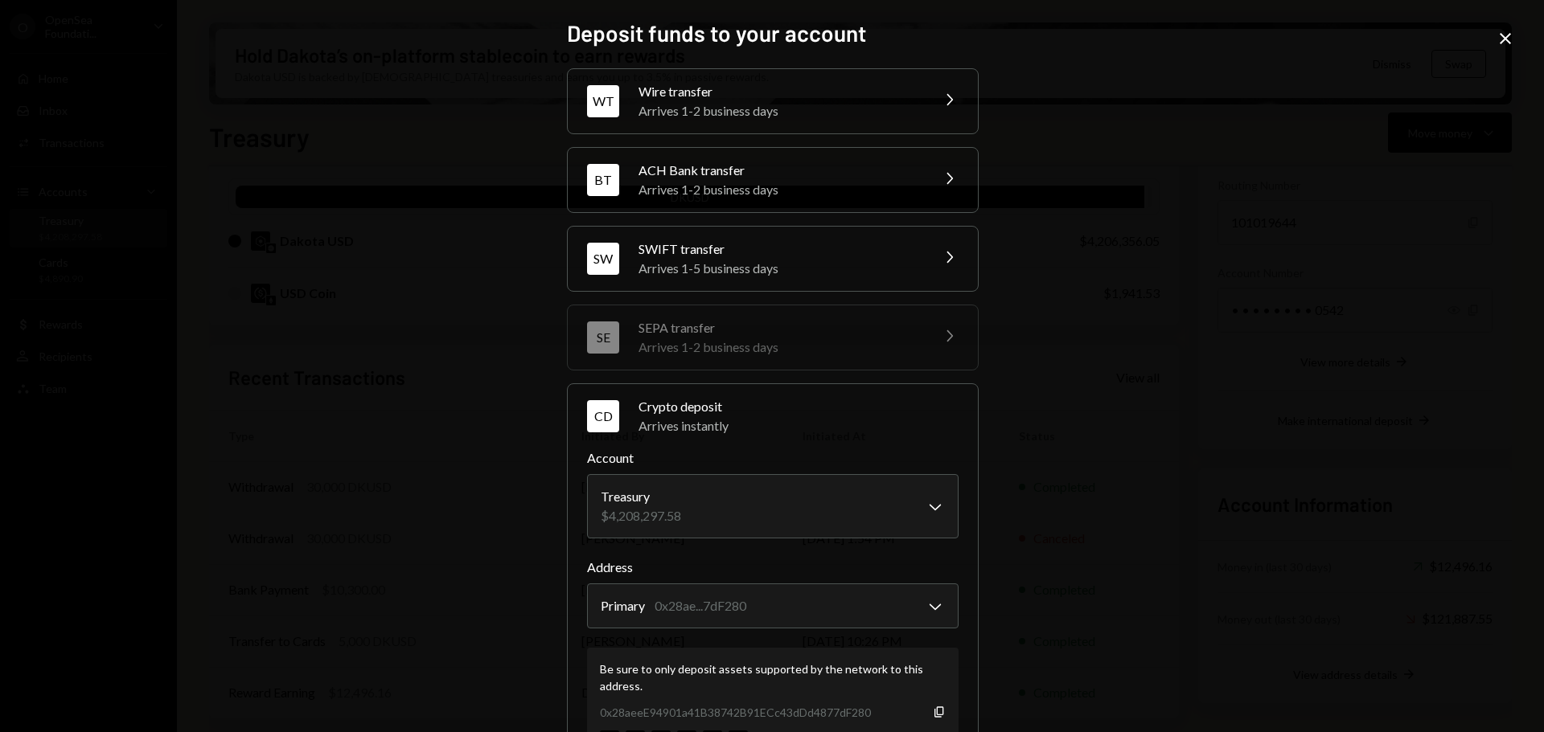
scroll to position [154, 0]
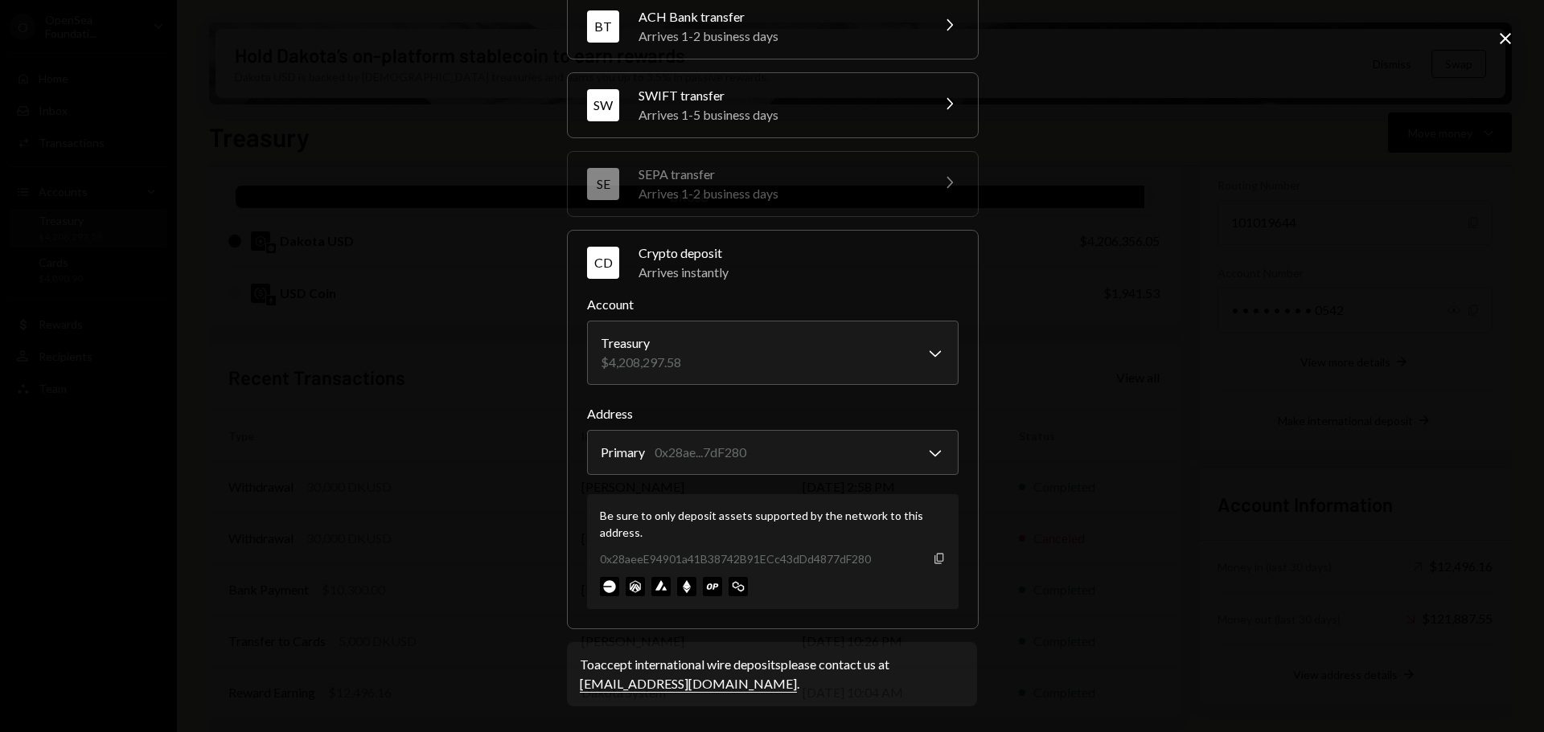
click at [936, 563] on icon "Copy" at bounding box center [939, 558] width 13 height 13
click at [1496, 37] on icon "Close" at bounding box center [1504, 38] width 19 height 19
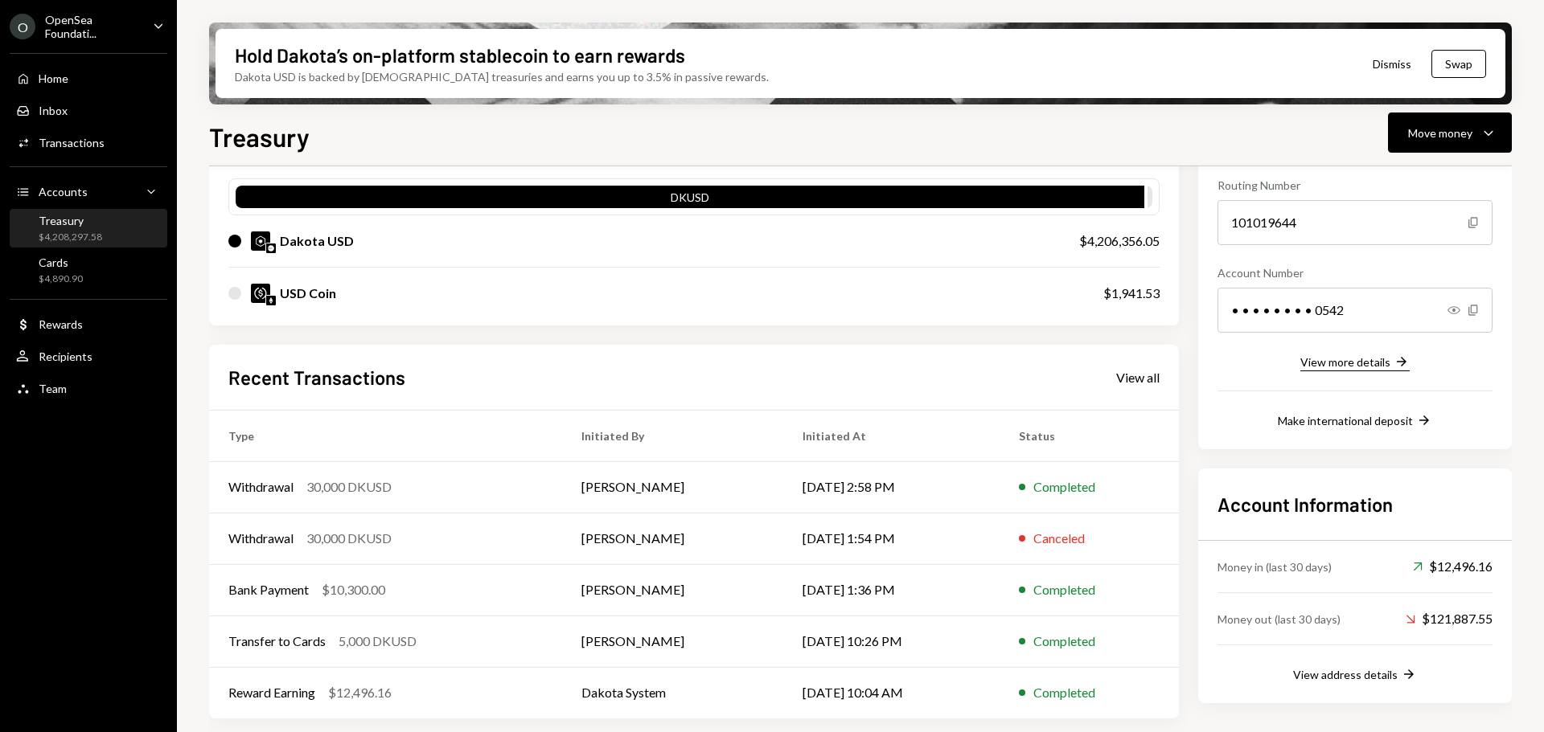
click at [1336, 365] on div "View more details" at bounding box center [1345, 362] width 90 height 14
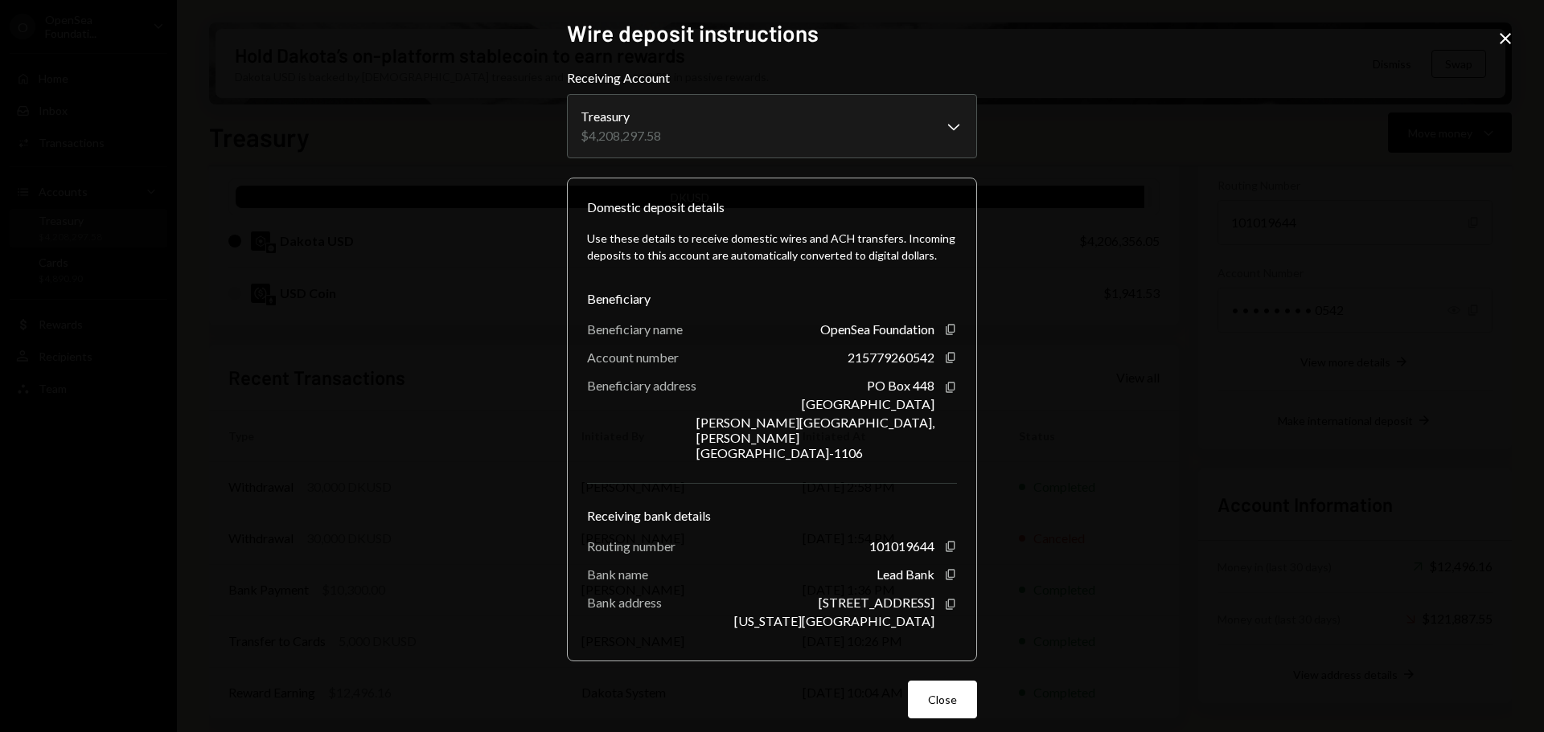
drag, startPoint x: 1500, startPoint y: 39, endPoint x: 1488, endPoint y: 80, distance: 42.7
click at [1500, 38] on icon "Close" at bounding box center [1504, 38] width 19 height 19
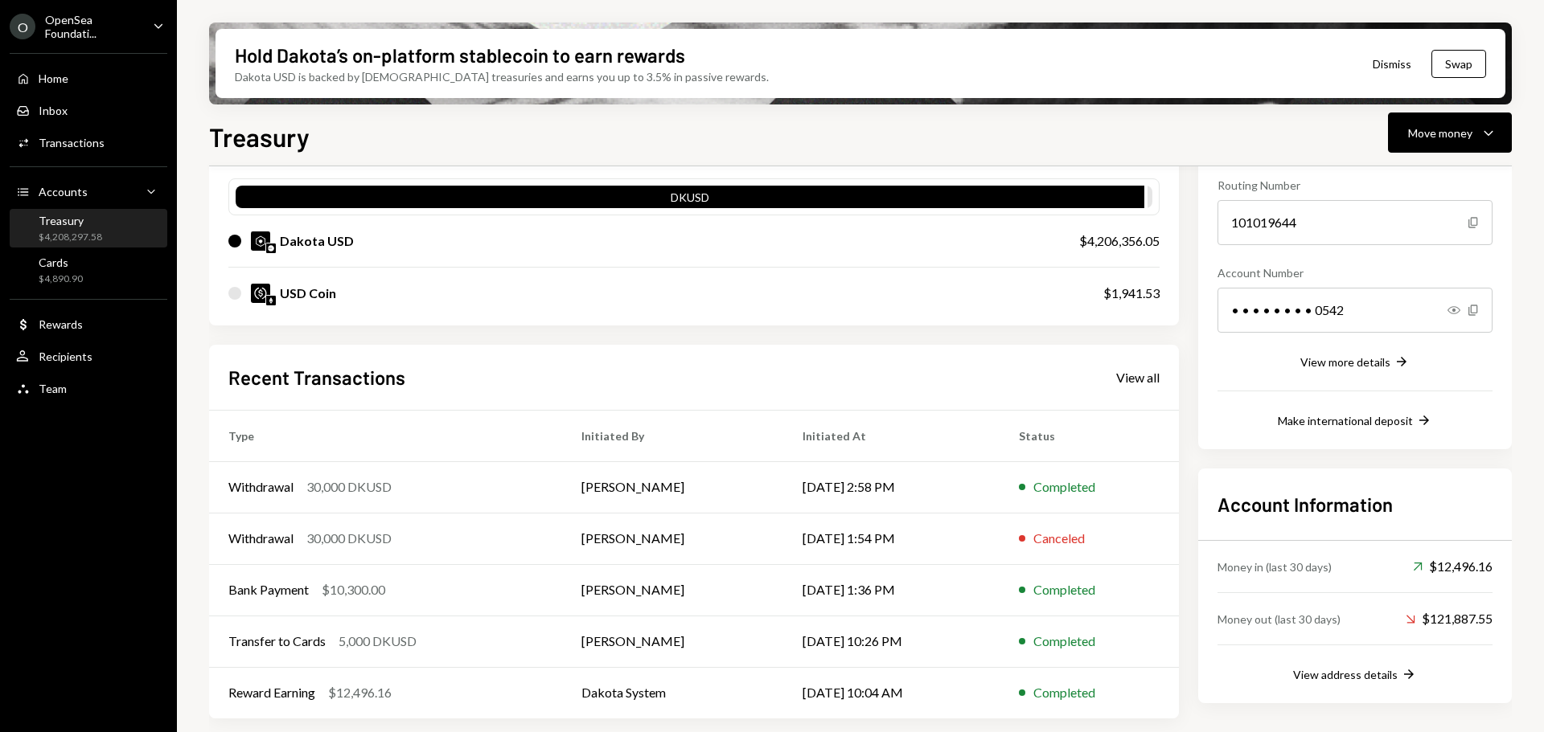
drag, startPoint x: 1345, startPoint y: 436, endPoint x: 1351, endPoint y: 417, distance: 19.3
click at [1345, 432] on div "Account Details Routing Number 101019644 Copy Account Number • • • • • • • • 05…" at bounding box center [1355, 267] width 314 height 364
click at [1351, 417] on div "Make international deposit" at bounding box center [1345, 421] width 135 height 14
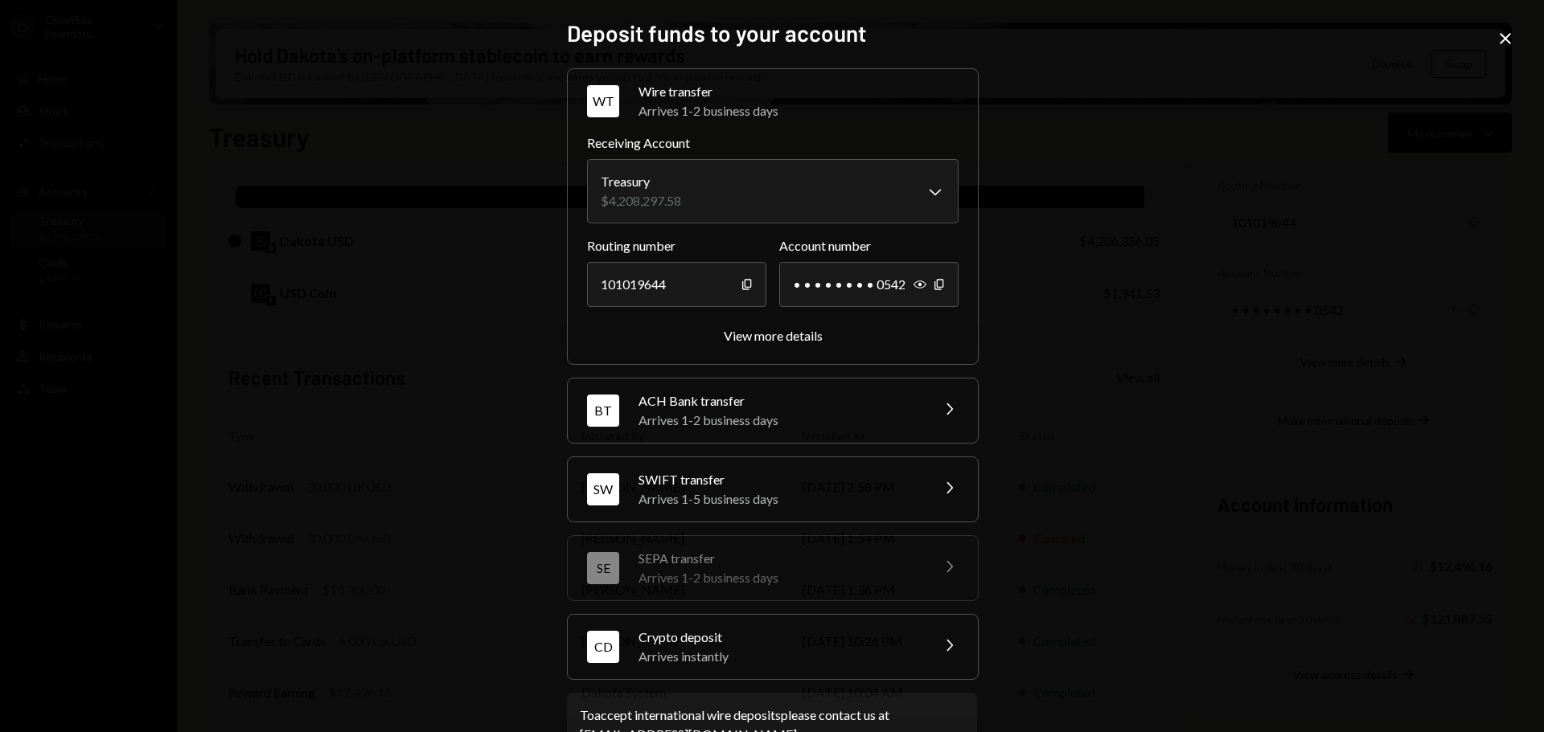
click at [853, 648] on div "Arrives instantly" at bounding box center [778, 656] width 281 height 19
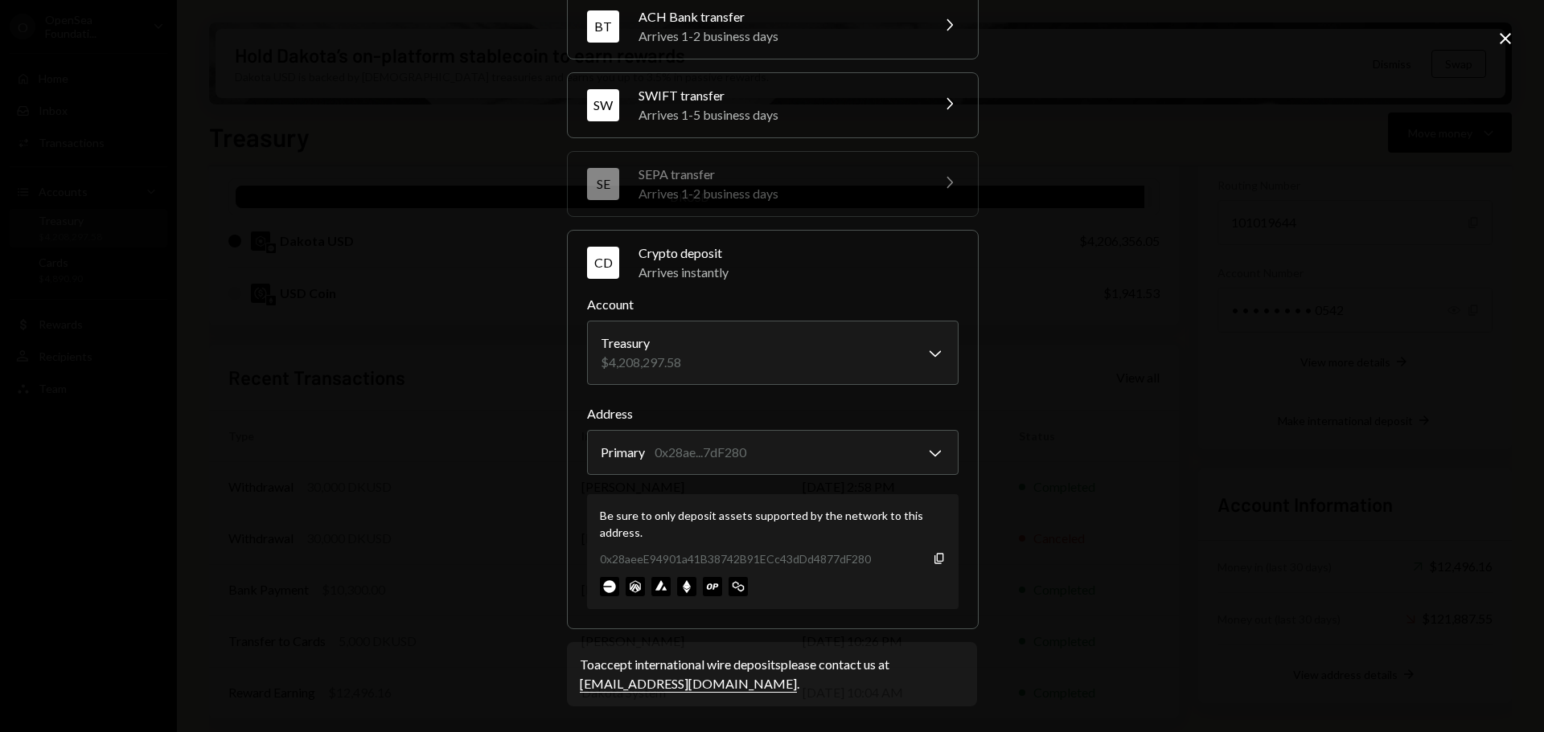
click at [1110, 558] on div "**********" at bounding box center [772, 366] width 1544 height 732
click at [1508, 43] on icon "Close" at bounding box center [1504, 38] width 19 height 19
